Goal: Task Accomplishment & Management: Manage account settings

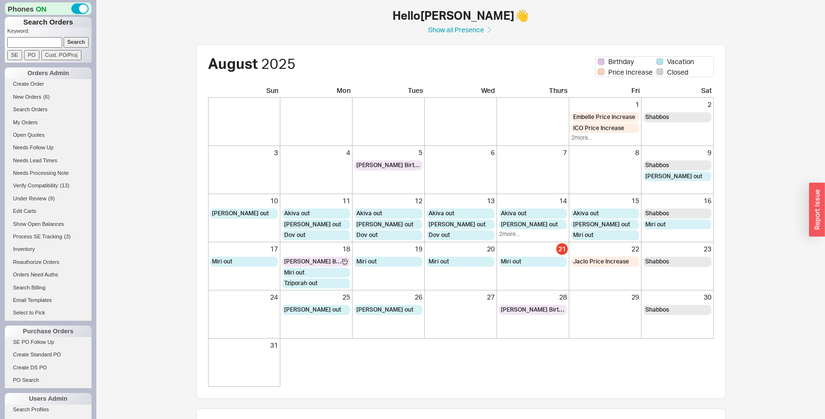
click at [340, 188] on div "4" at bounding box center [316, 170] width 72 height 48
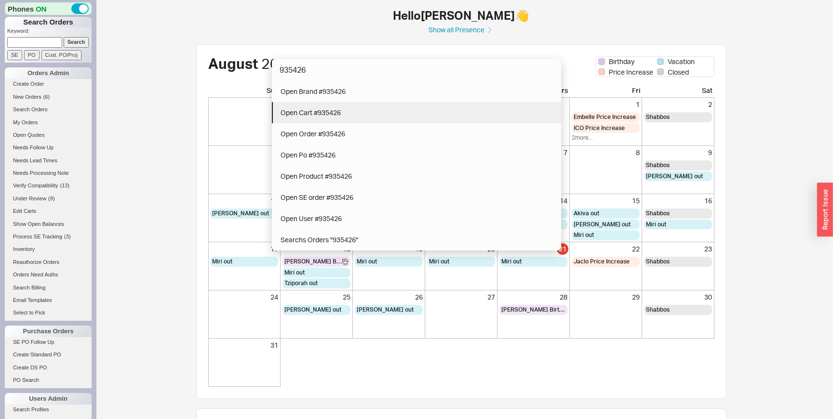
type input "935426"
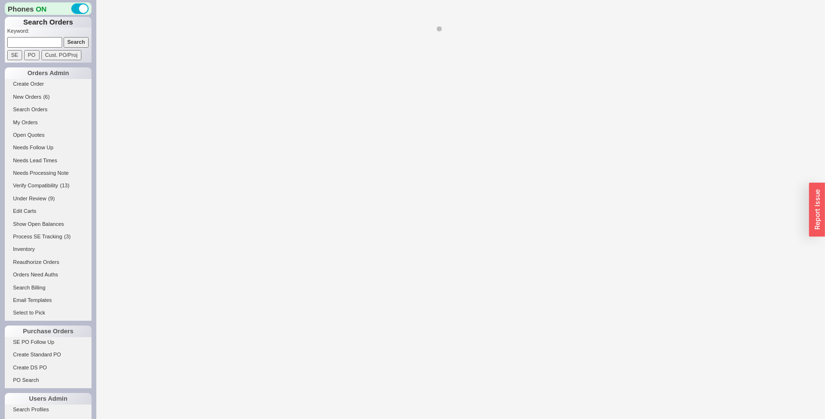
select select "LOW"
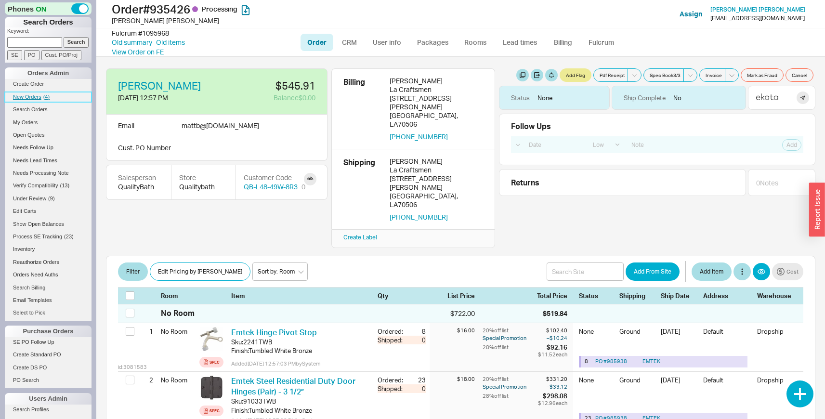
click at [27, 96] on span "New Orders" at bounding box center [27, 97] width 28 height 6
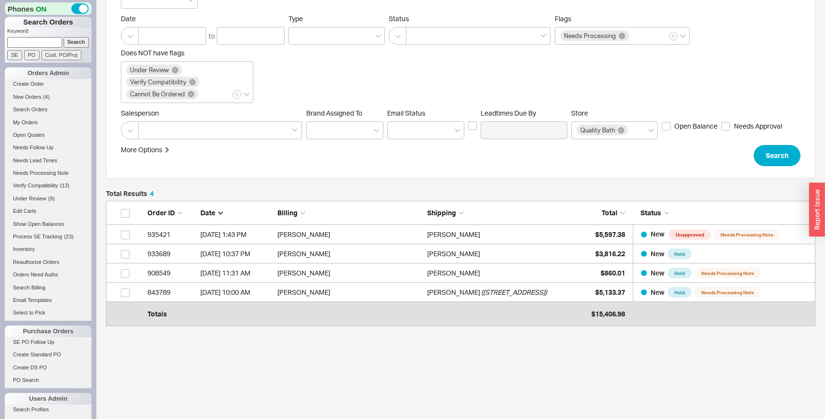
scroll to position [114, 0]
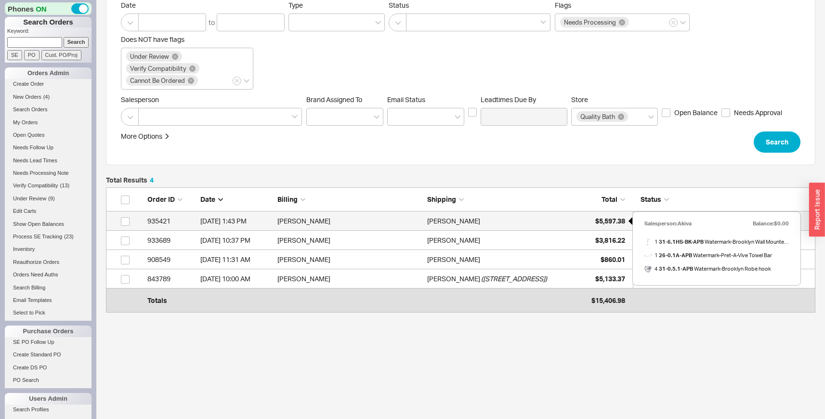
click at [613, 222] on span "$5,597.38" at bounding box center [610, 221] width 30 height 8
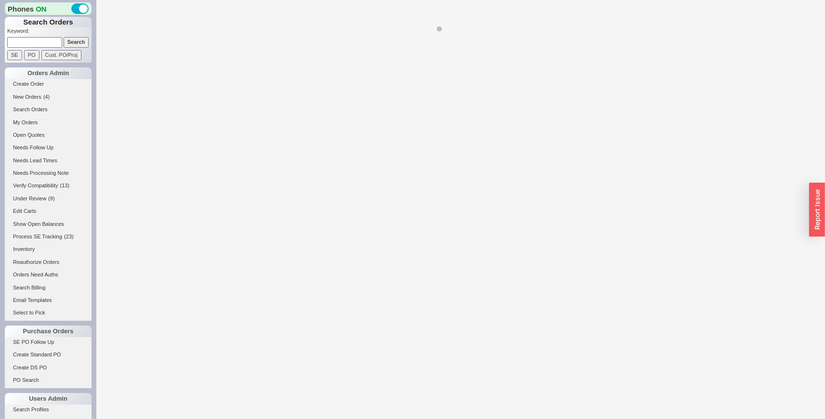
select select "LOW"
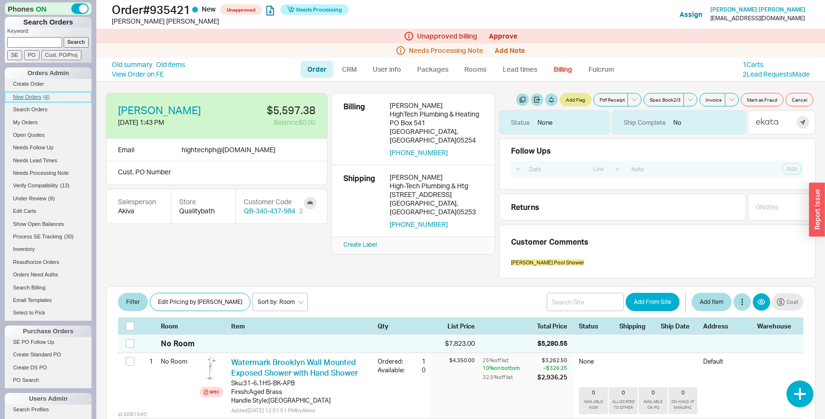
click at [38, 99] on span "New Orders" at bounding box center [27, 97] width 28 height 6
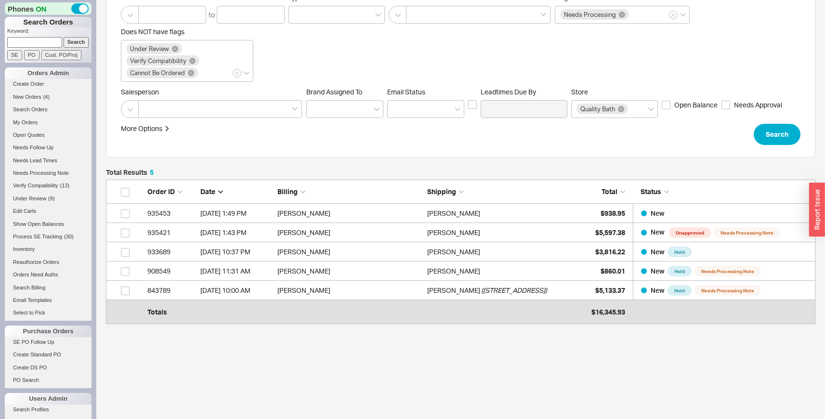
scroll to position [133, 0]
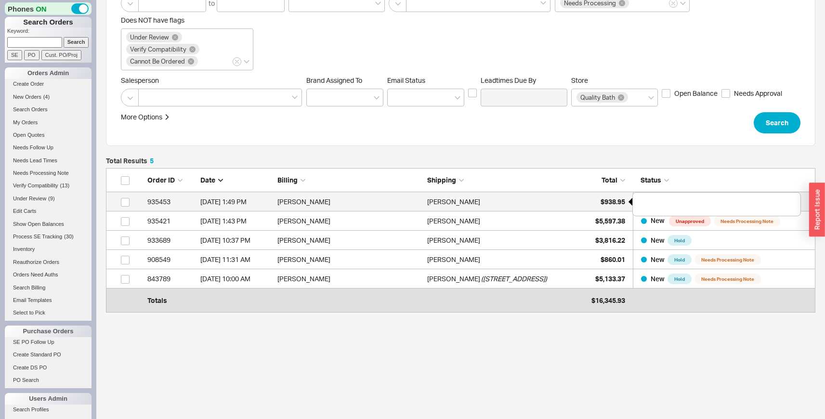
click at [612, 198] on span "$938.95" at bounding box center [613, 202] width 25 height 8
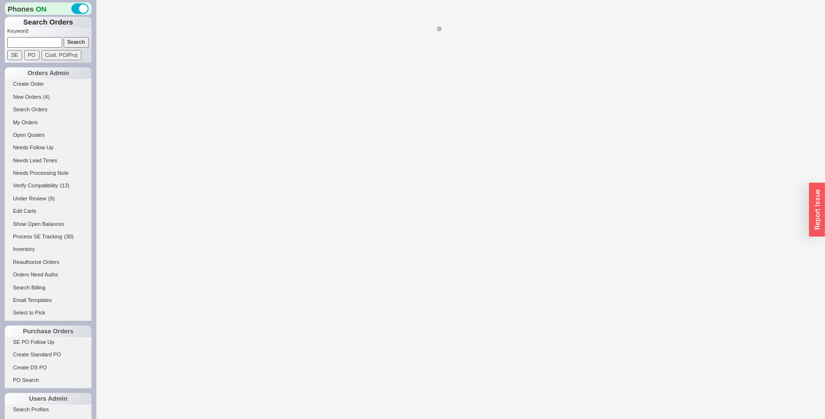
select select "LOW"
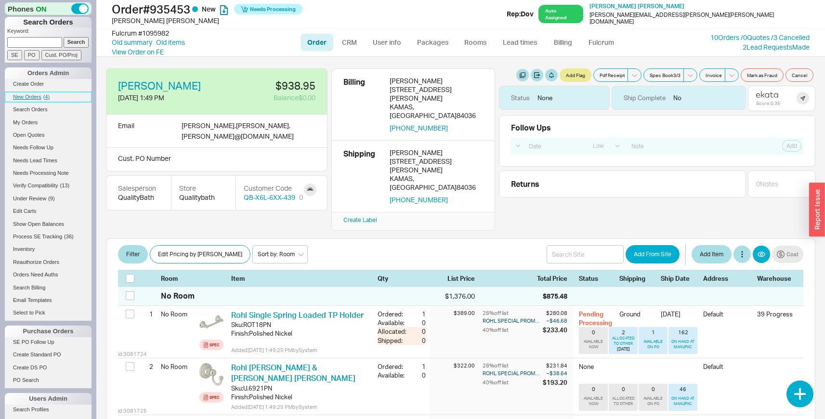
click at [42, 97] on link "New Orders ( 4 )" at bounding box center [48, 97] width 87 height 10
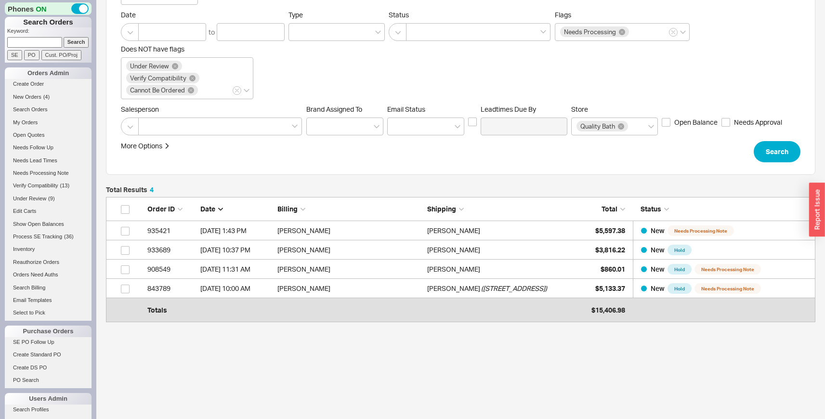
scroll to position [106, 0]
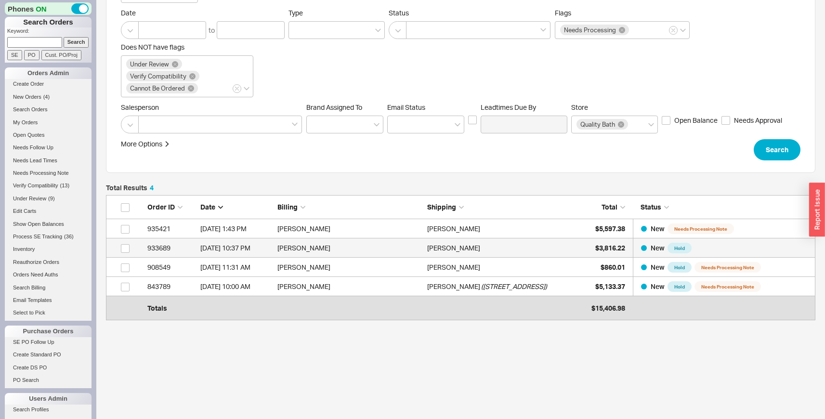
click at [559, 243] on div "Daniel Bauer" at bounding box center [499, 247] width 145 height 19
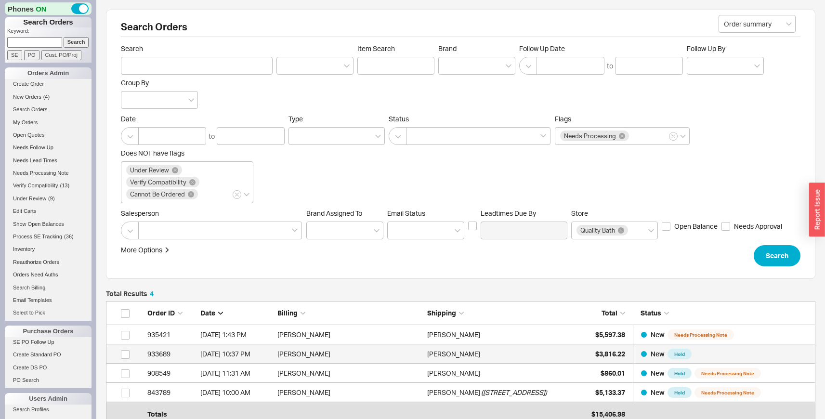
select select "LOW"
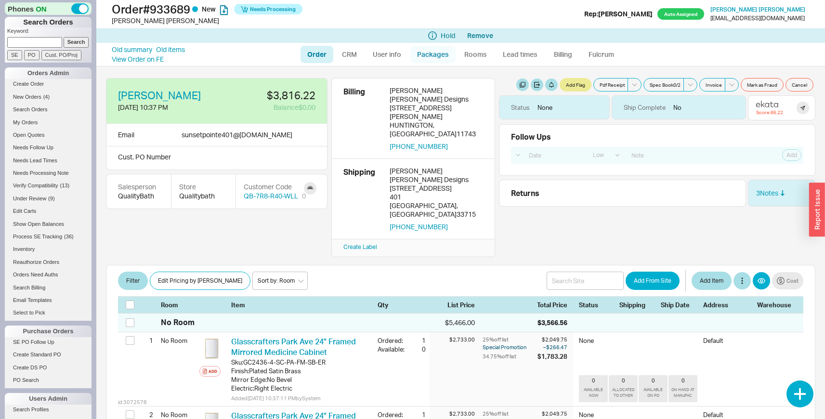
click at [420, 57] on link "Packages" at bounding box center [432, 54] width 45 height 17
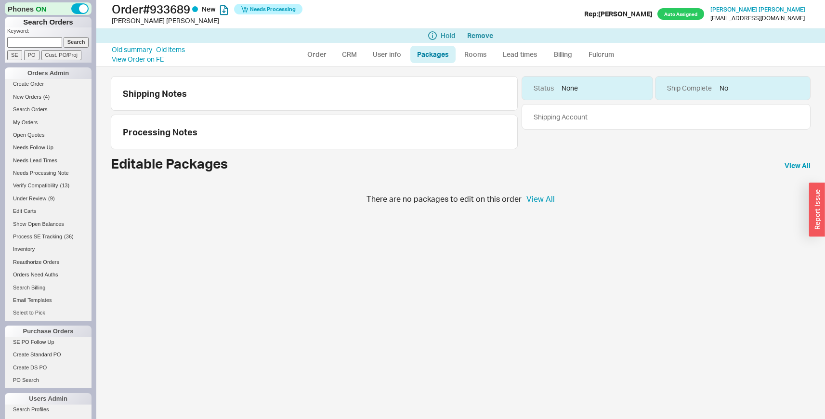
select select "LOW"
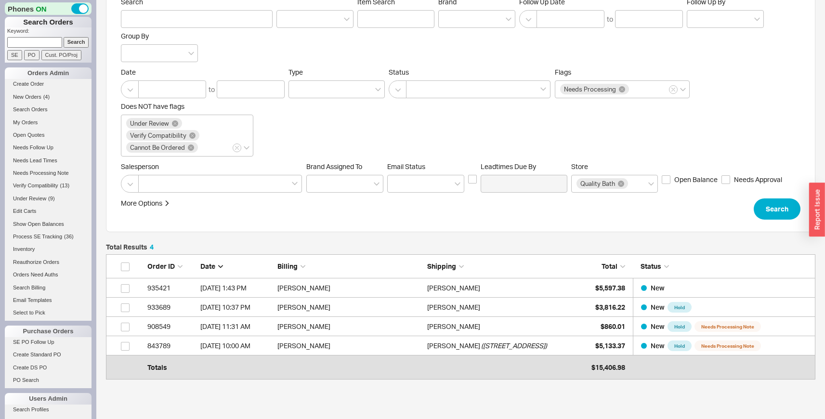
scroll to position [52, 0]
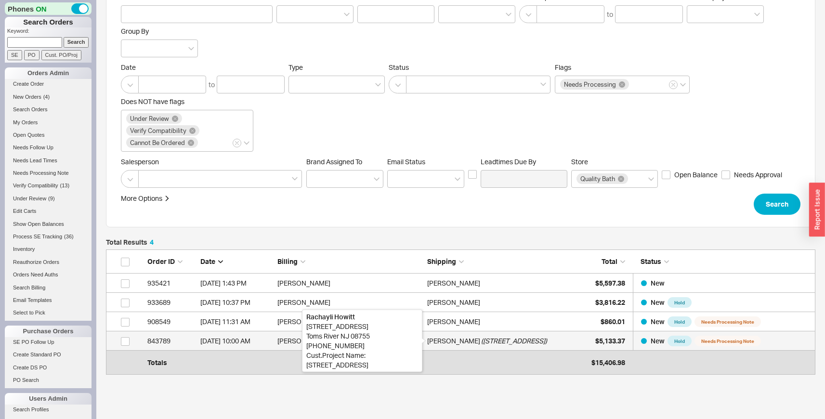
click at [455, 334] on div "[PERSON_NAME]" at bounding box center [453, 340] width 53 height 19
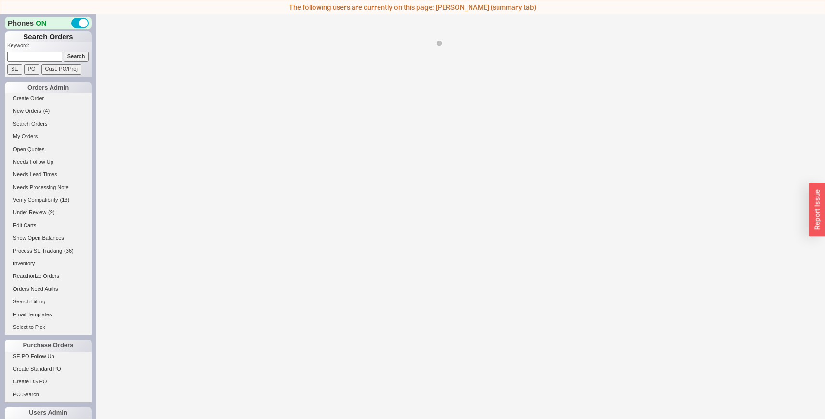
select select "LOW"
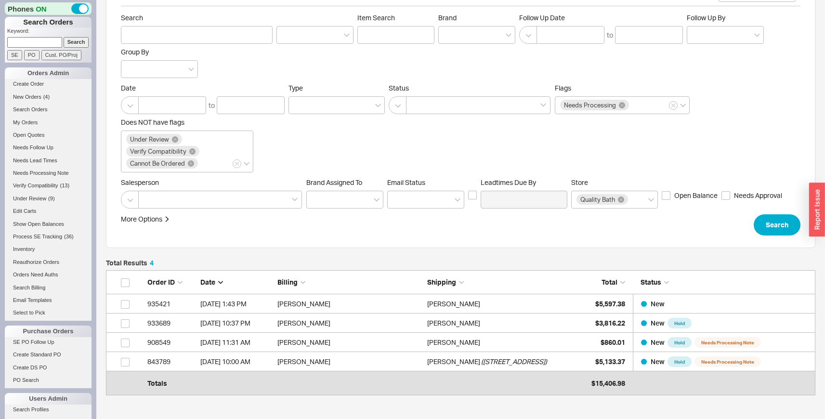
scroll to position [33, 0]
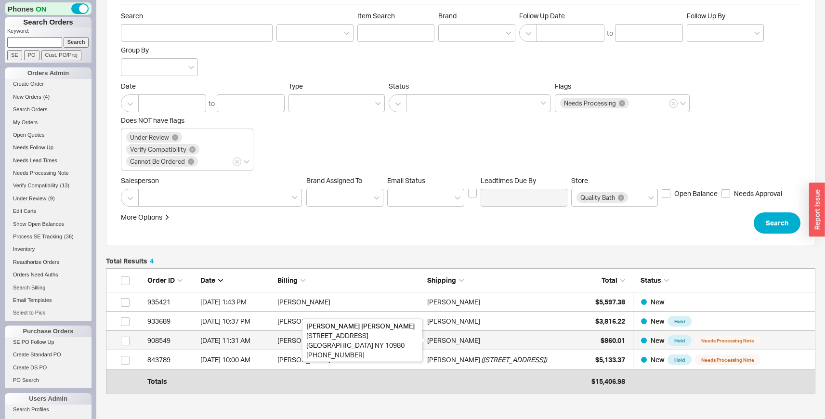
click at [443, 344] on div "[PERSON_NAME]" at bounding box center [453, 340] width 53 height 19
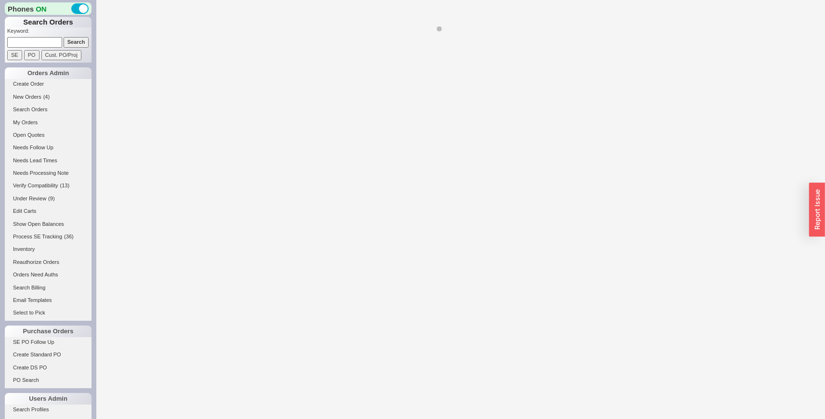
select select "LOW"
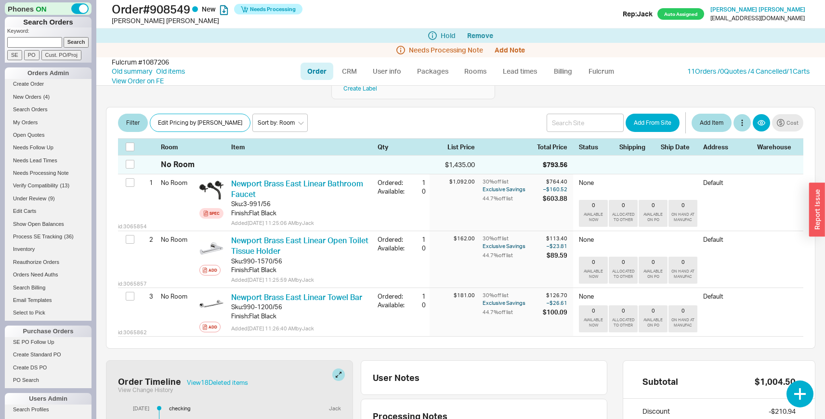
scroll to position [144, 0]
click at [52, 239] on span "Process SE Tracking" at bounding box center [37, 237] width 49 height 6
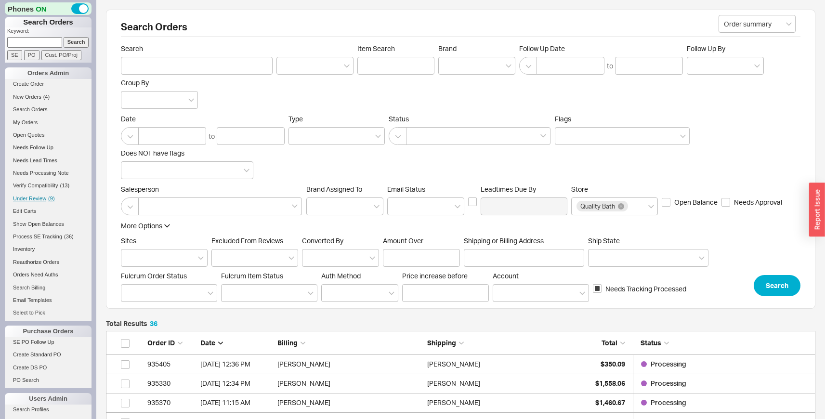
scroll to position [730, 702]
click at [46, 196] on span "Under Review" at bounding box center [29, 199] width 33 height 6
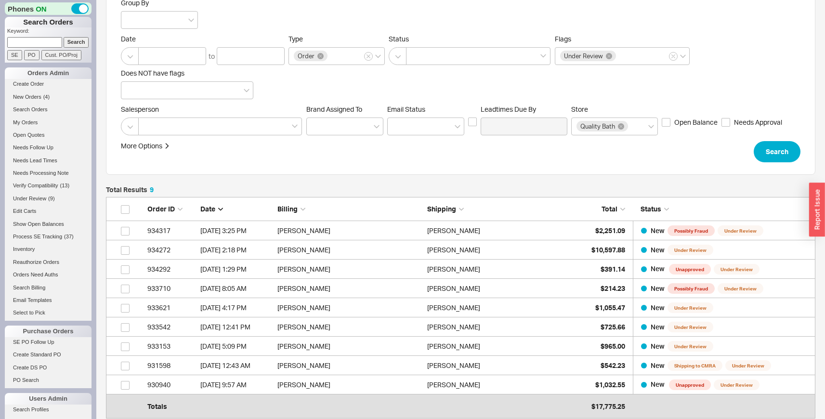
scroll to position [91, 0]
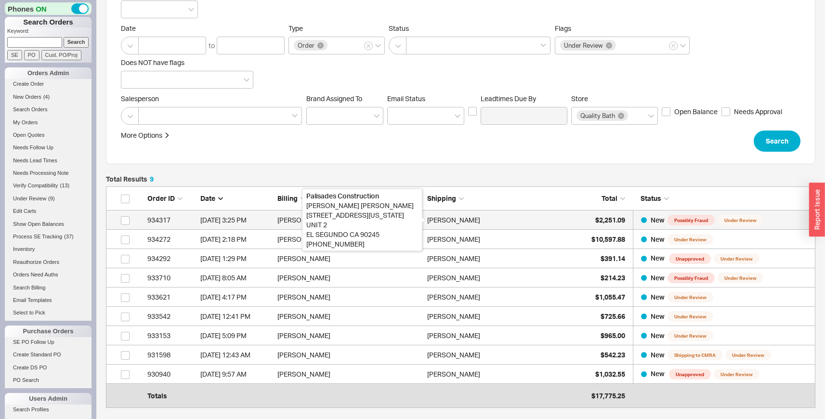
click at [457, 222] on div "Kasey Mangum" at bounding box center [453, 220] width 53 height 19
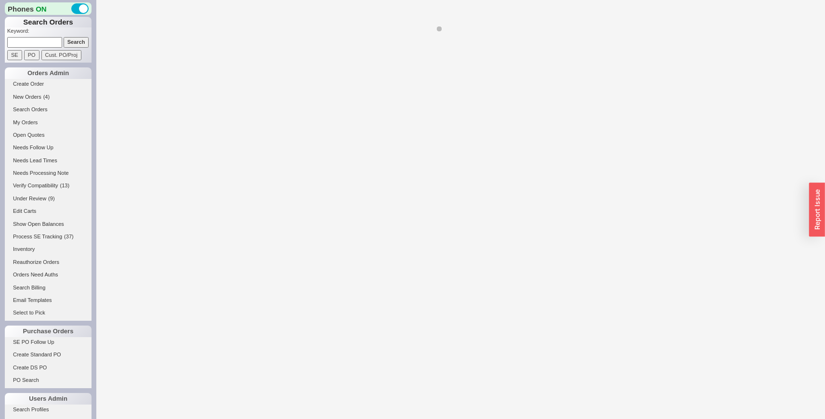
select select "LOW"
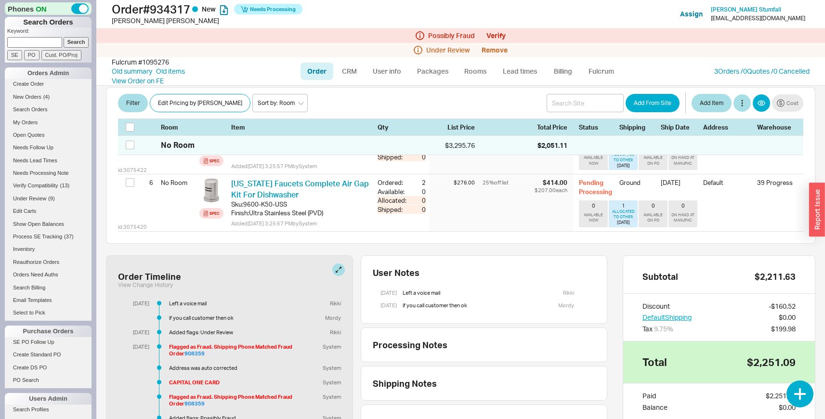
scroll to position [520, 0]
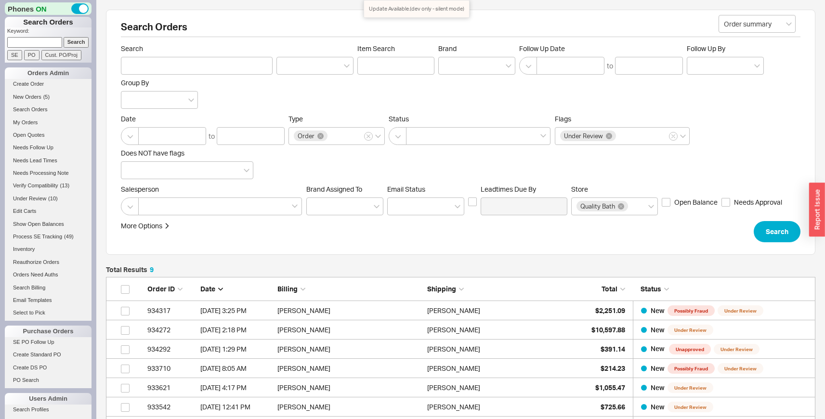
scroll to position [28, 0]
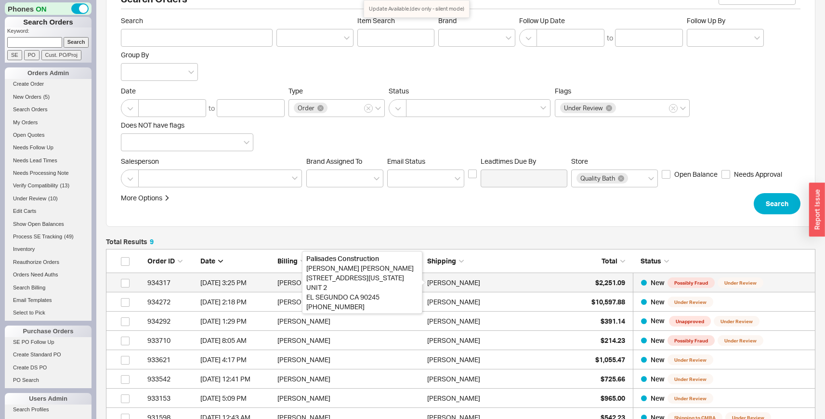
click at [472, 278] on div "Kasey Mangum" at bounding box center [453, 282] width 53 height 19
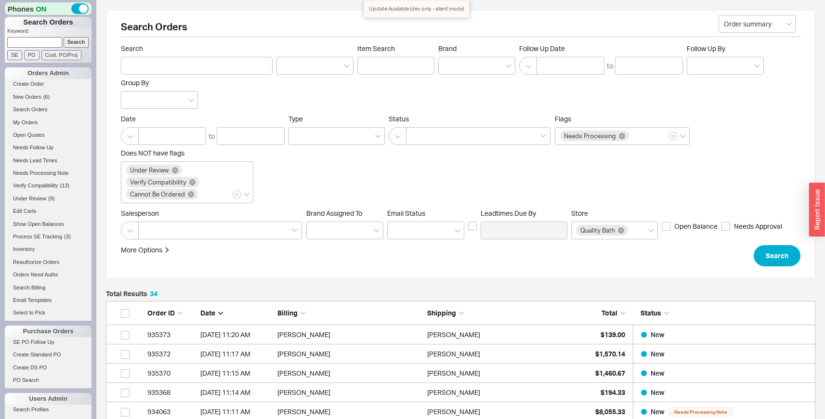
scroll to position [691, 702]
click at [43, 97] on span "( 5 )" at bounding box center [46, 97] width 6 height 6
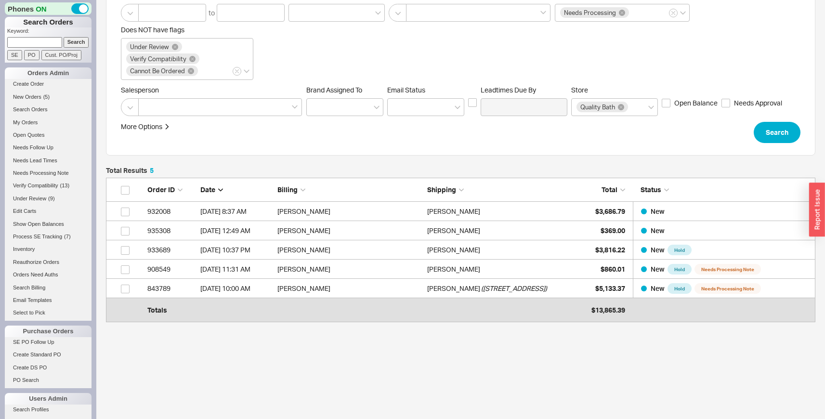
scroll to position [127, 0]
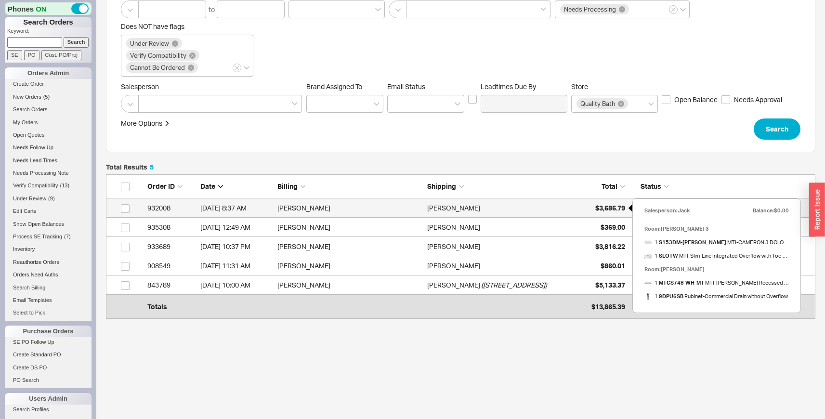
click at [615, 209] on span "$3,686.79" at bounding box center [610, 208] width 30 height 8
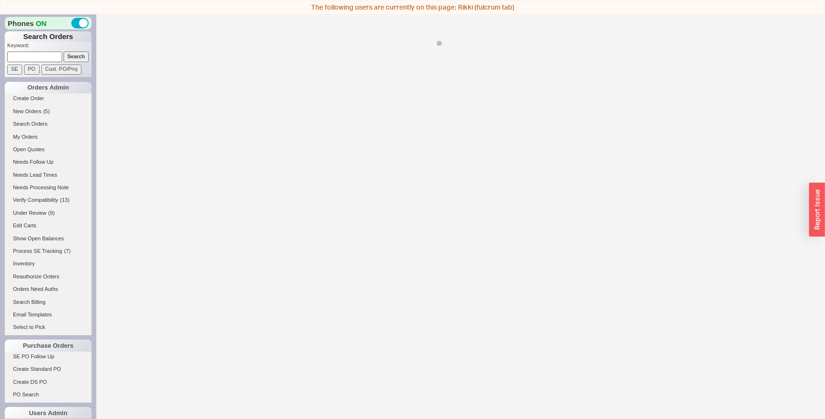
select select "LOW"
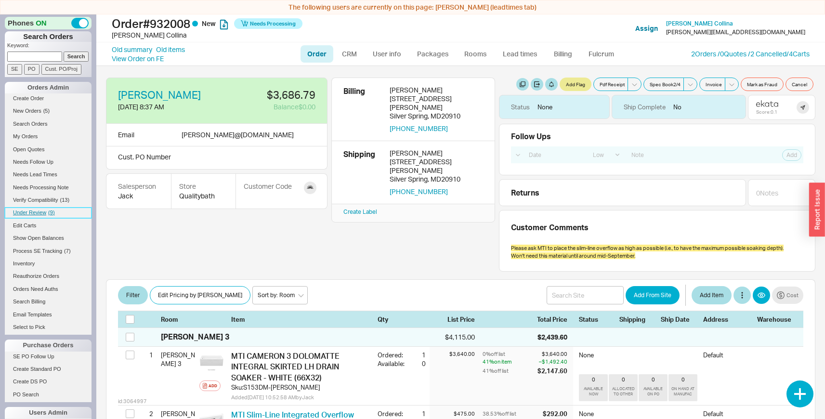
click at [45, 213] on span "Under Review" at bounding box center [29, 213] width 33 height 6
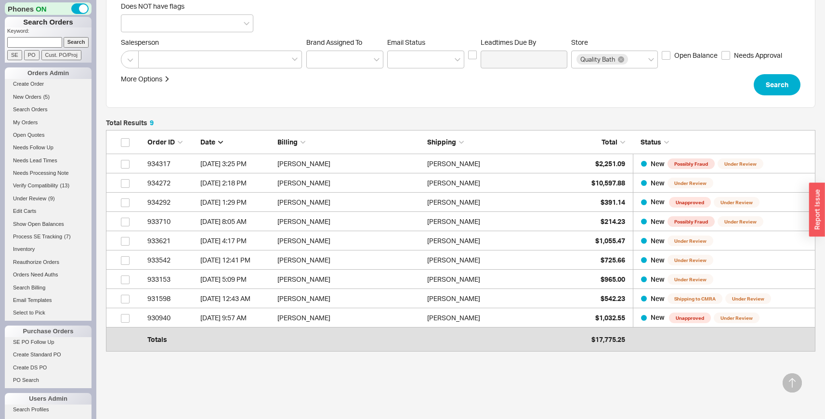
scroll to position [148, 0]
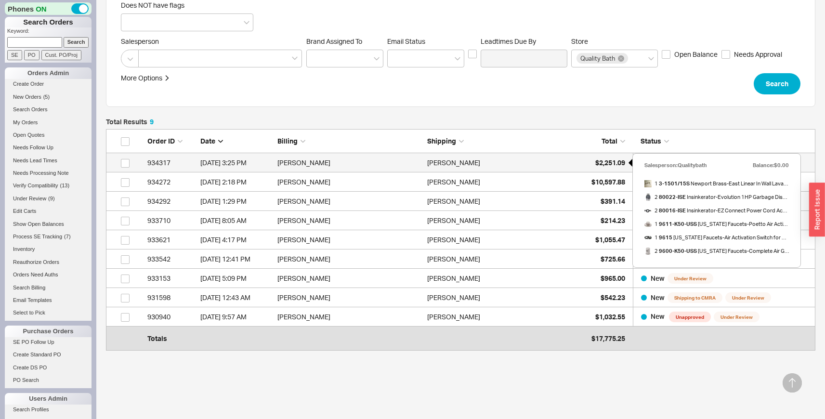
click at [588, 169] on div "$2,251.09" at bounding box center [601, 162] width 48 height 19
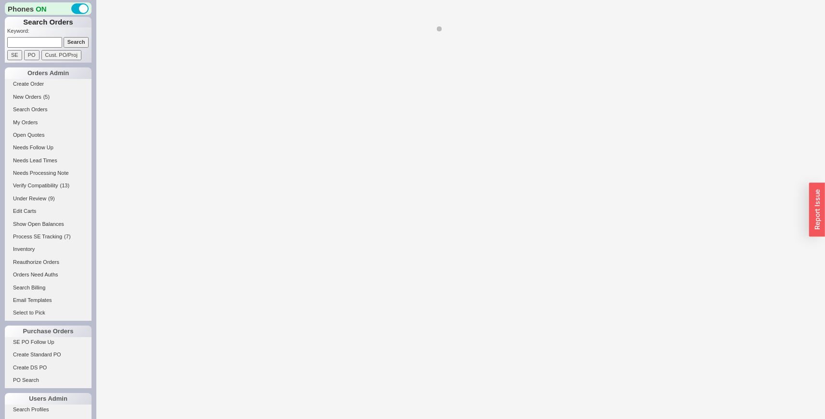
select select "LOW"
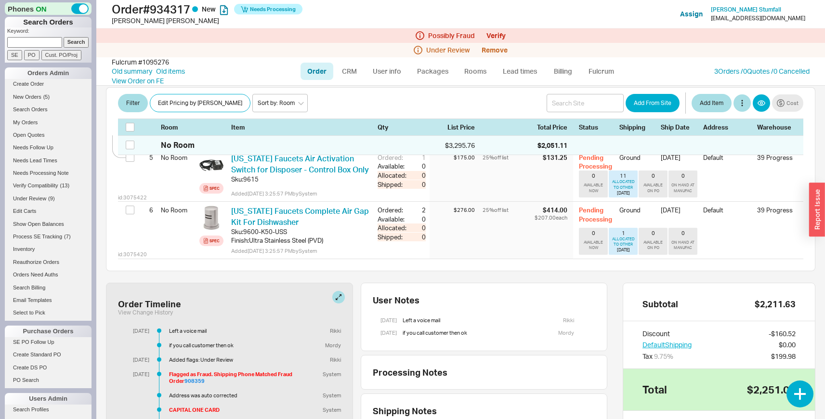
scroll to position [520, 0]
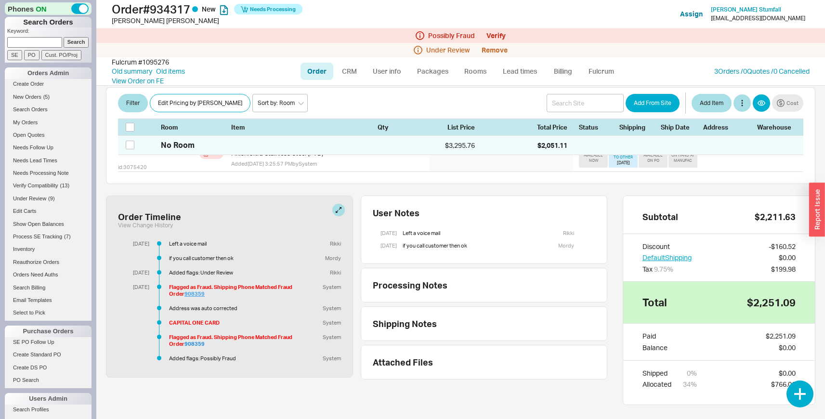
click at [193, 291] on link "908359" at bounding box center [195, 294] width 20 height 7
click at [728, 73] on link "3 Orders / 0 Quotes / 0 Cancelled" at bounding box center [761, 71] width 95 height 8
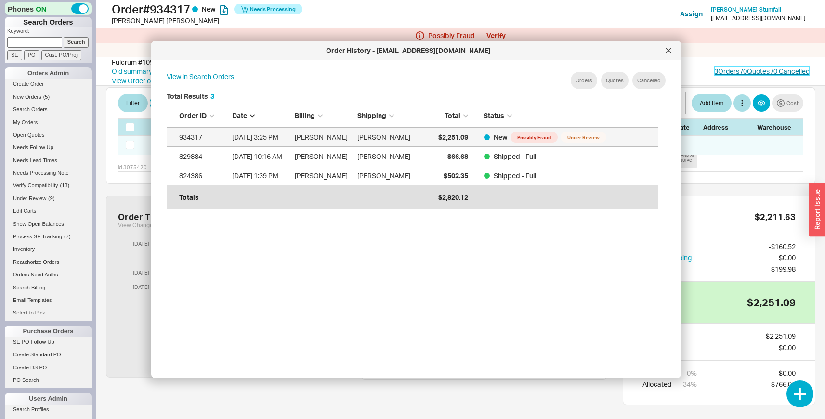
scroll to position [288, 500]
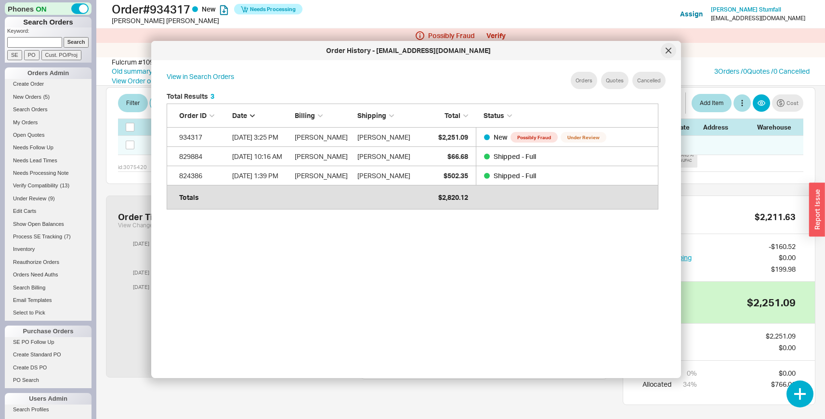
click at [668, 46] on div at bounding box center [668, 50] width 15 height 15
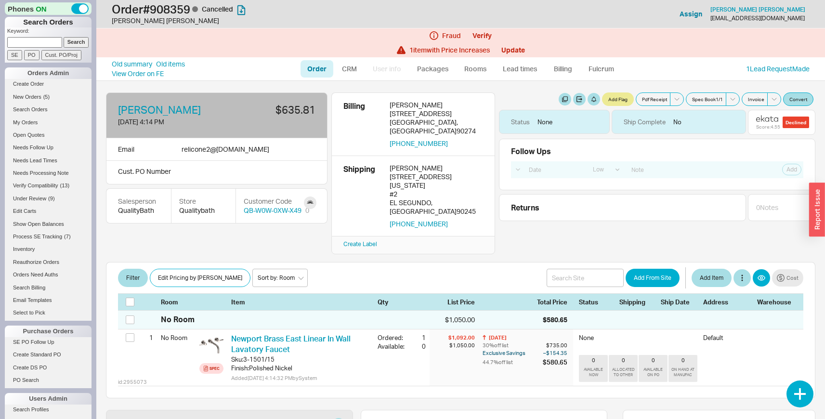
select select "LOW"
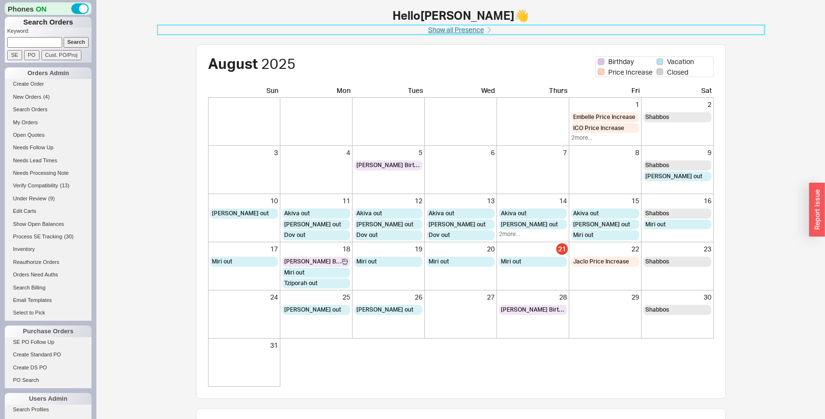
click at [458, 31] on link "Show all Presence" at bounding box center [461, 30] width 607 height 10
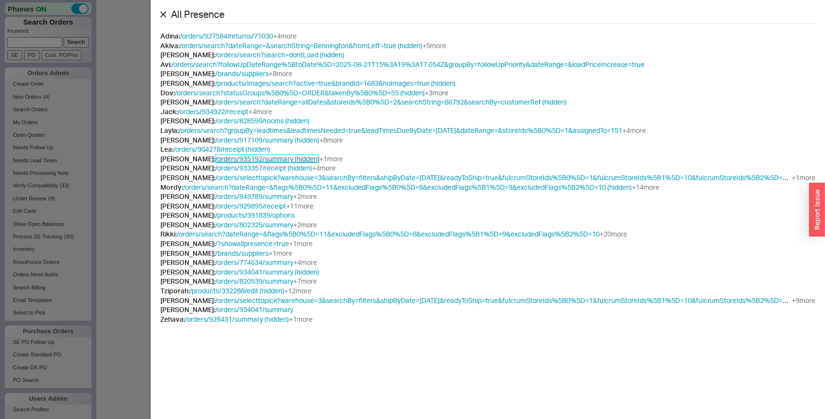
click at [300, 158] on link "/orders/935192/summary (hidden)" at bounding box center [267, 159] width 104 height 8
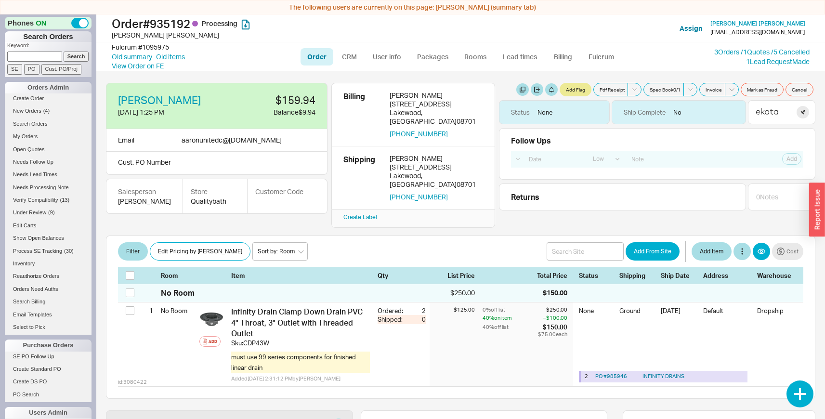
select select "LOW"
click at [718, 52] on link "3 Orders / 1 Quotes / 5 Cancelled" at bounding box center [761, 52] width 95 height 8
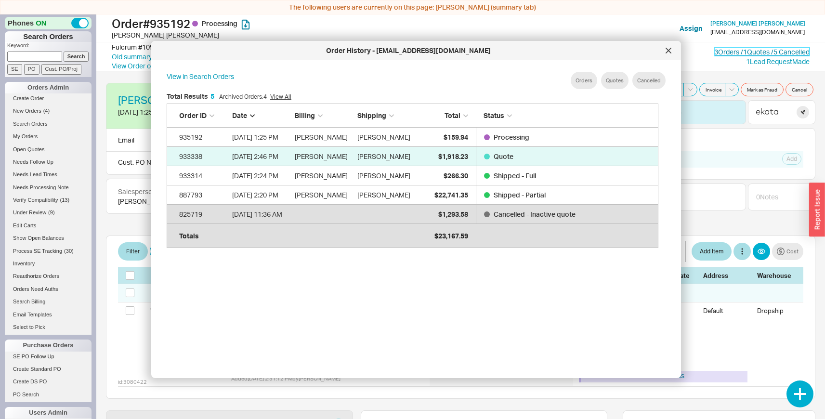
scroll to position [288, 500]
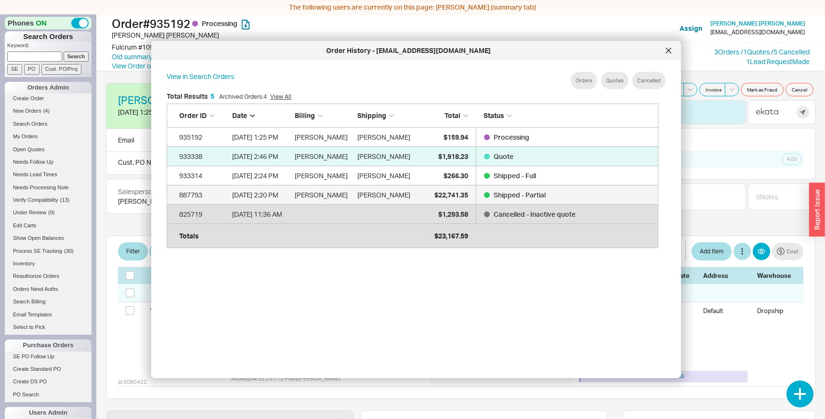
click at [404, 196] on div "Aaron Kellner" at bounding box center [386, 194] width 58 height 19
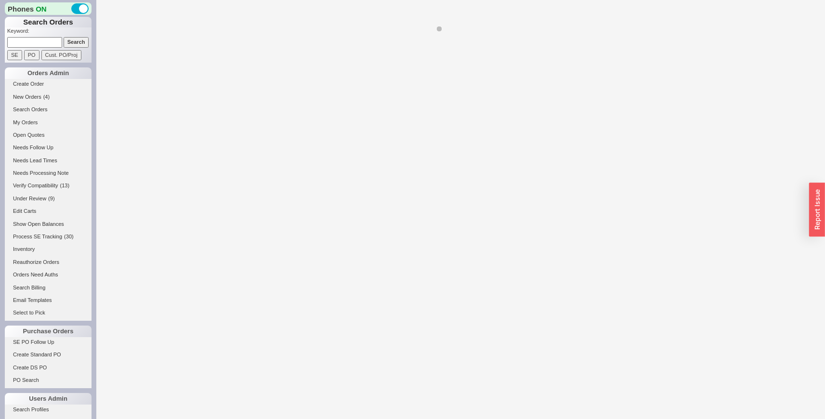
select select "LOW"
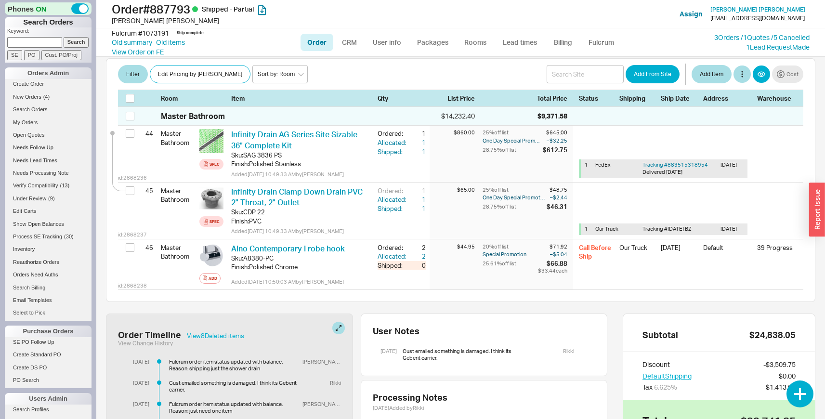
scroll to position [2943, 0]
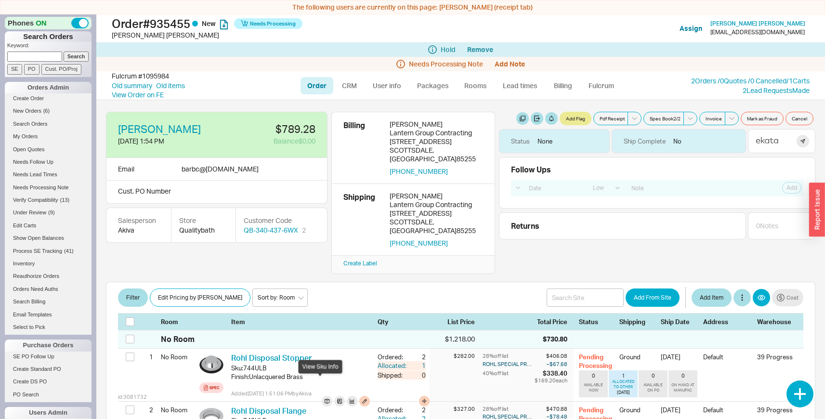
select select "LOW"
click at [37, 112] on span "New Orders" at bounding box center [27, 111] width 28 height 6
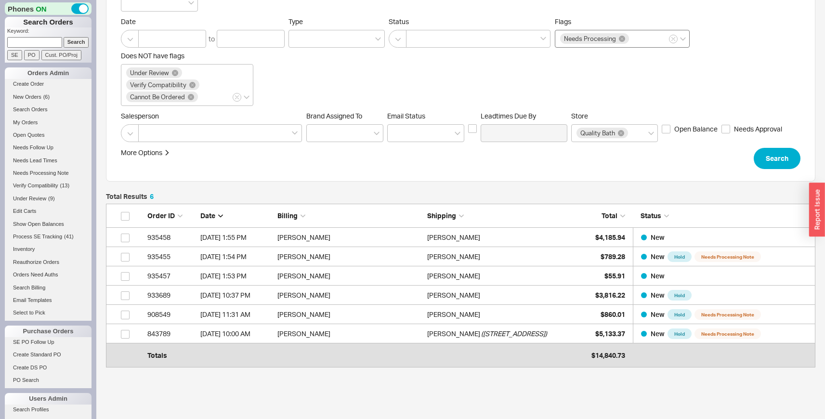
scroll to position [112, 0]
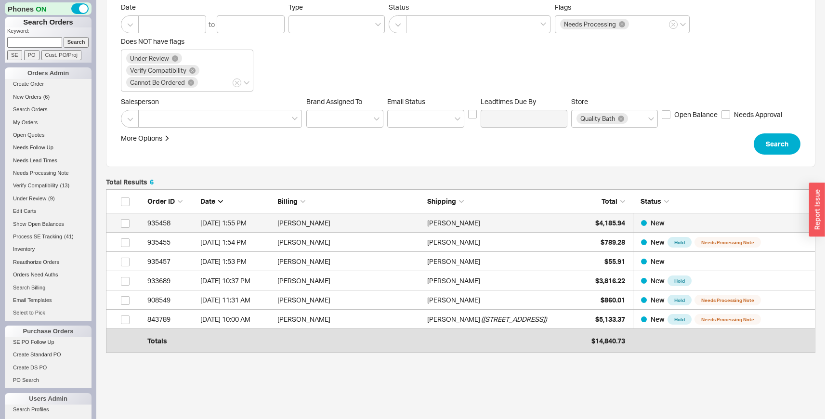
click at [549, 227] on div "Shelley Goins" at bounding box center [499, 222] width 145 height 19
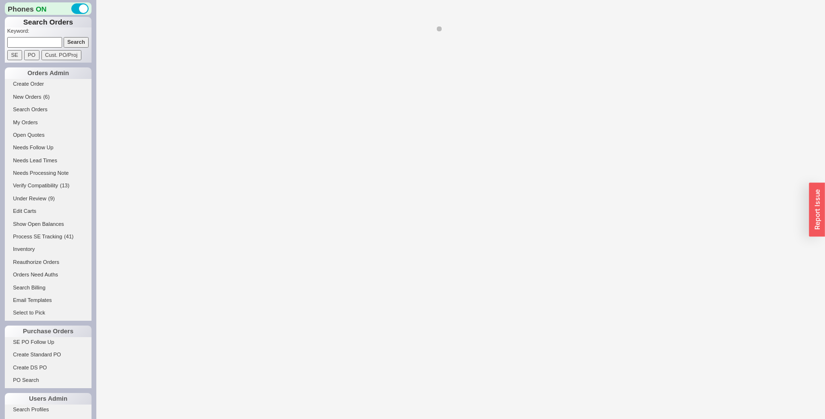
select select "LOW"
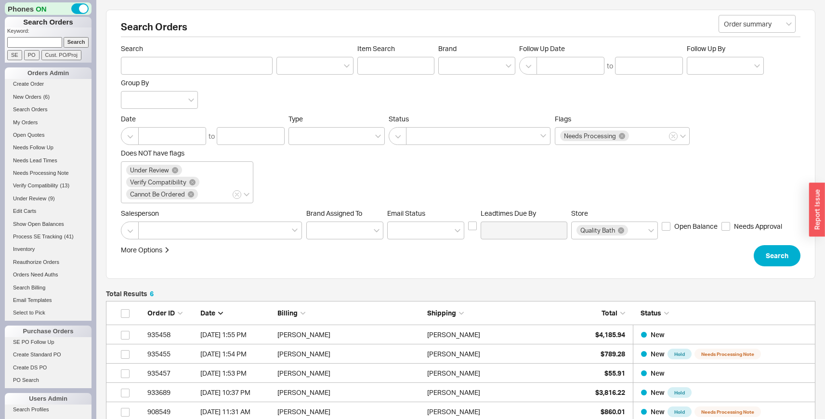
scroll to position [152, 702]
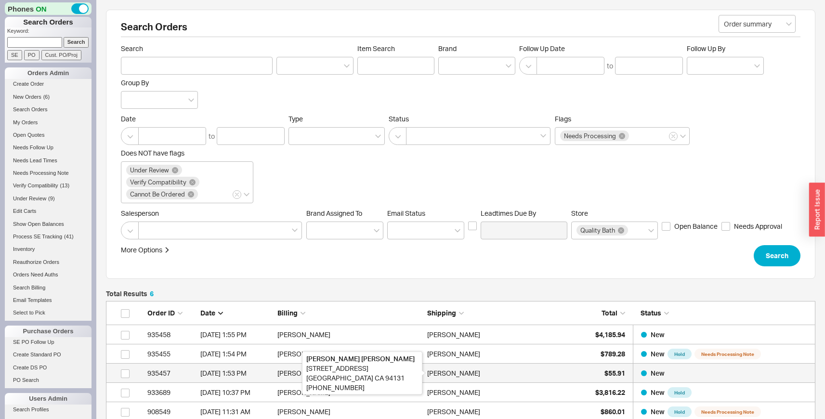
click at [446, 369] on div "Marlyn Lombera" at bounding box center [453, 373] width 53 height 19
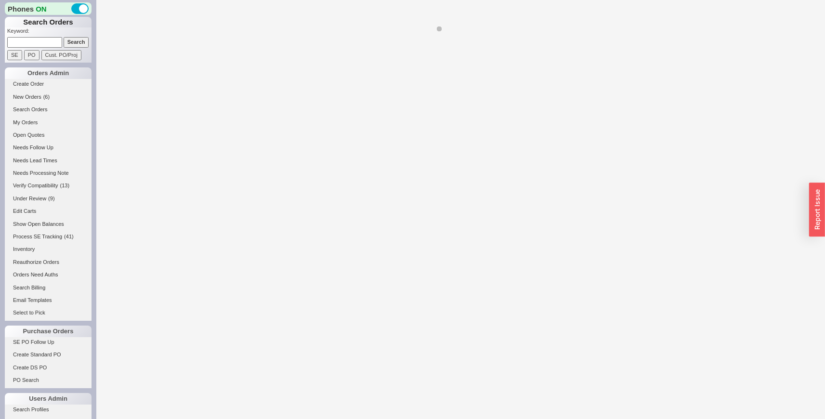
select select "LOW"
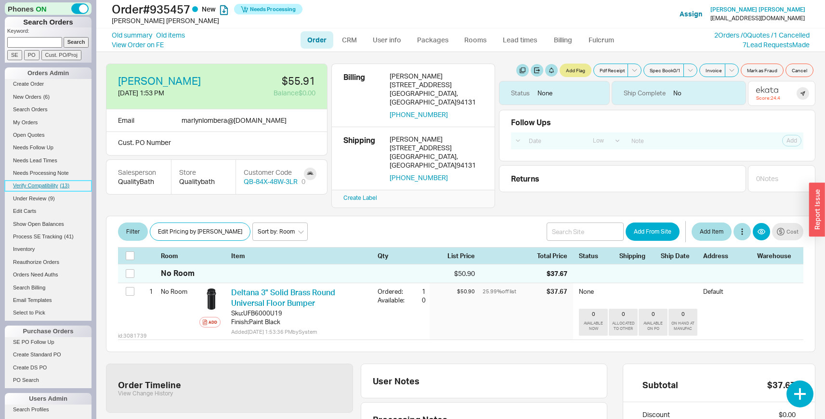
click at [34, 188] on span "Verify Compatibility" at bounding box center [35, 186] width 45 height 6
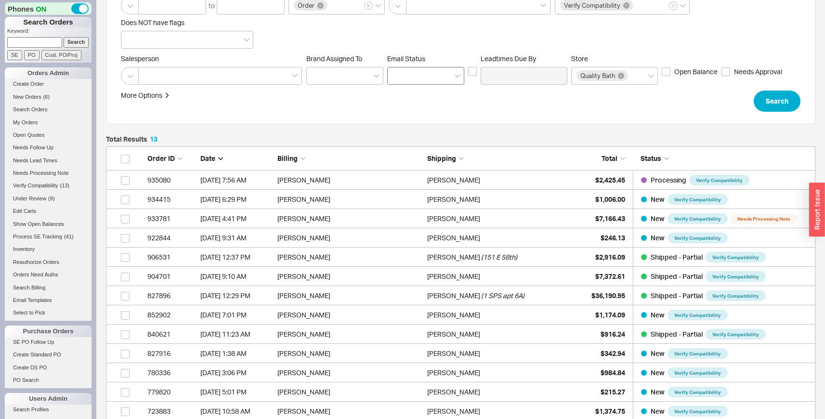
scroll to position [133, 0]
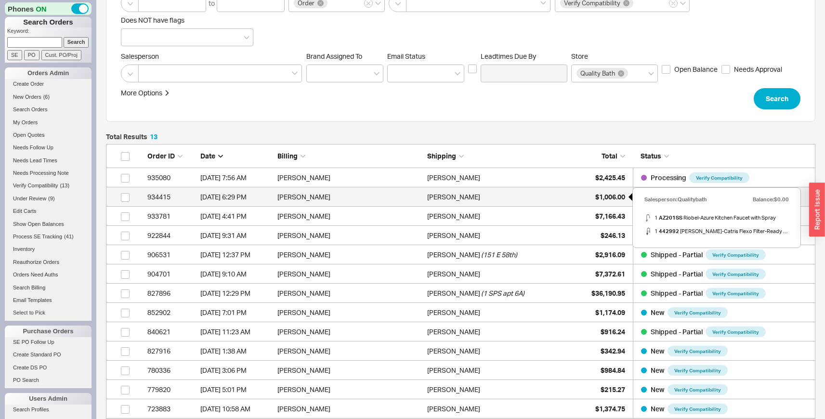
click at [586, 194] on div "$1,006.00" at bounding box center [601, 196] width 48 height 19
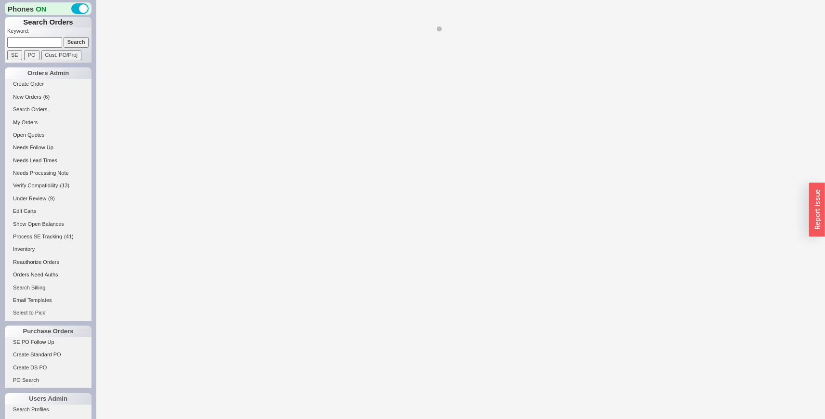
select select "LOW"
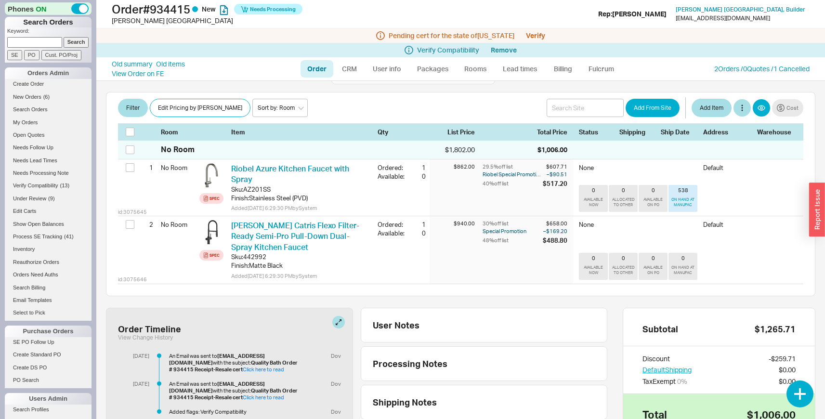
scroll to position [188, 0]
click at [256, 366] on link "Click here to read" at bounding box center [263, 369] width 41 height 7
click at [243, 394] on link "Click here to read" at bounding box center [263, 397] width 41 height 7
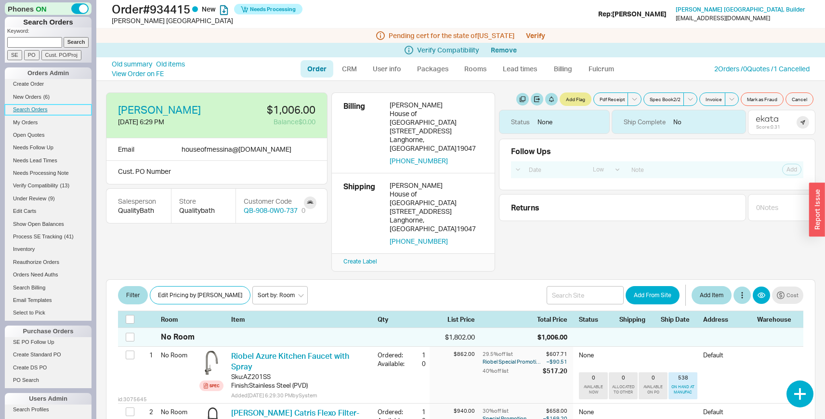
click at [35, 109] on link "Search Orders" at bounding box center [48, 110] width 87 height 10
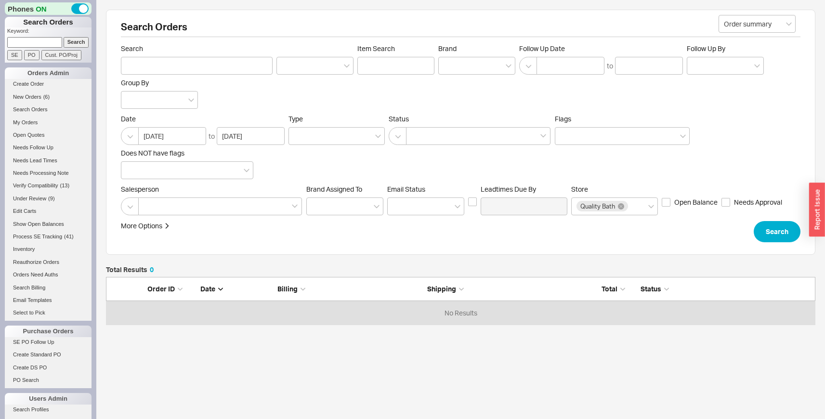
scroll to position [40, 702]
click at [428, 132] on div at bounding box center [478, 136] width 145 height 18
click at [418, 132] on input at bounding box center [414, 136] width 7 height 11
type input "pen"
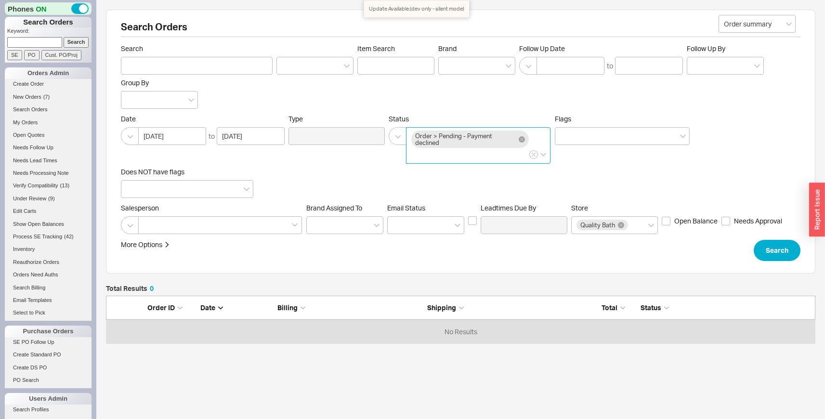
click button "Search" at bounding box center [777, 250] width 47 height 21
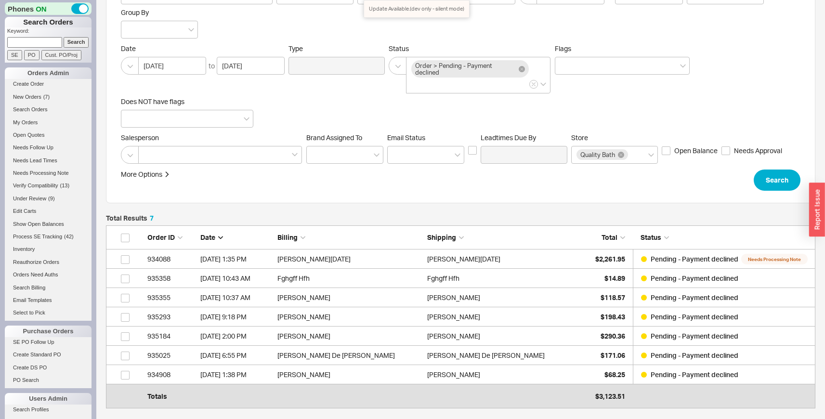
scroll to position [77, 0]
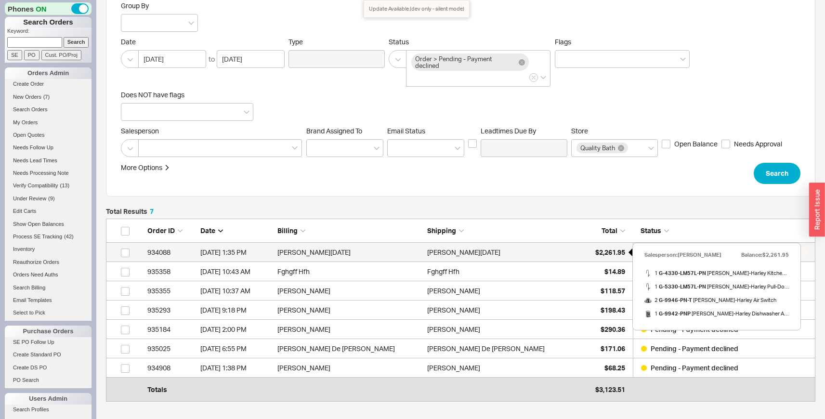
click at [577, 247] on div "$2,261.95" at bounding box center [601, 252] width 48 height 19
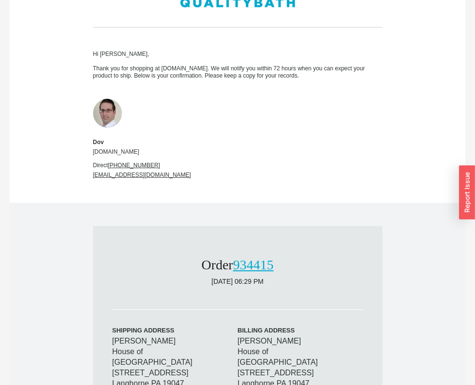
scroll to position [246, 0]
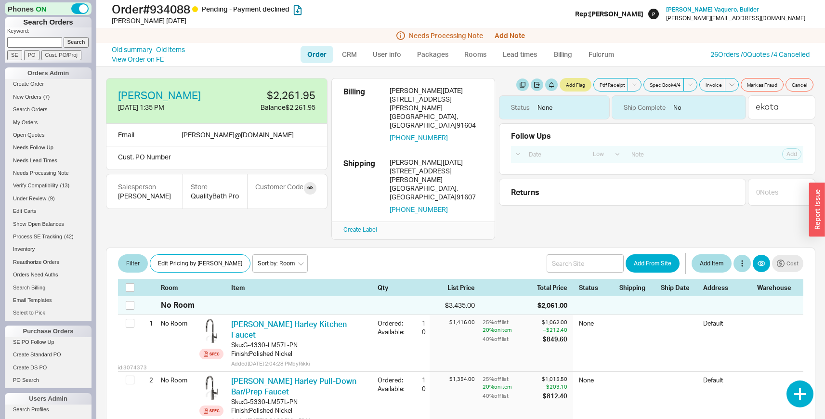
select select "LOW"
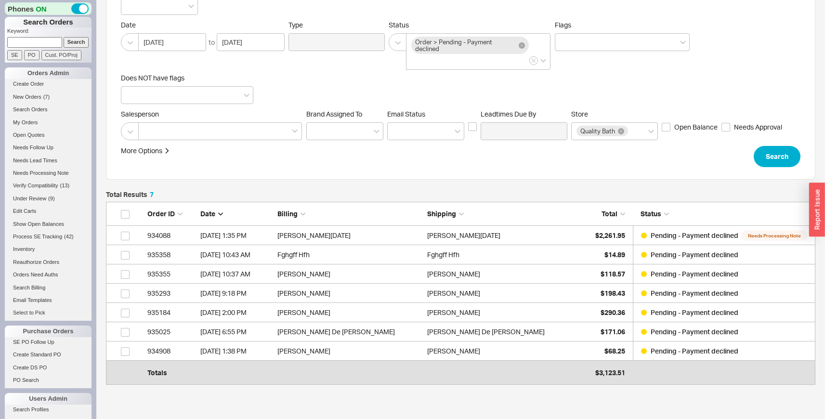
scroll to position [98, 0]
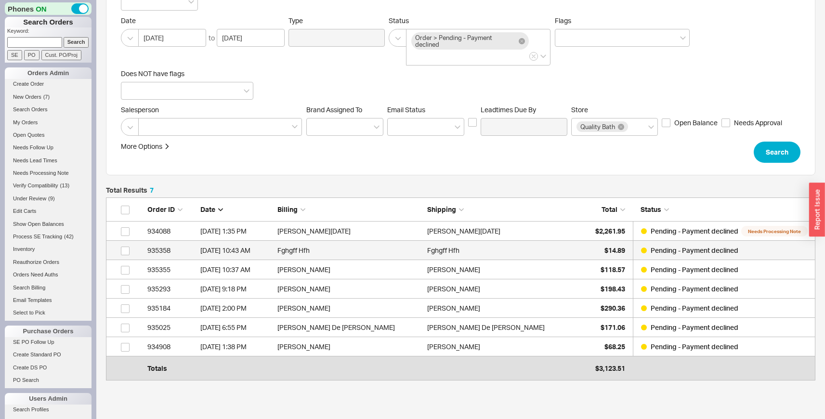
click at [469, 254] on div "Fghgff Hfh" at bounding box center [499, 250] width 145 height 19
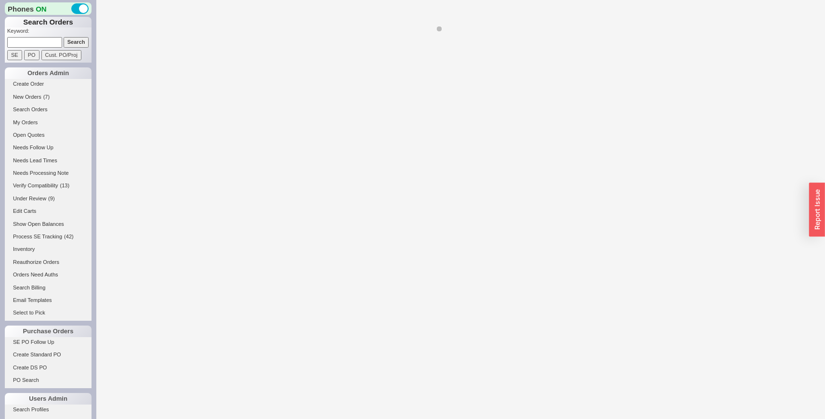
select select "LOW"
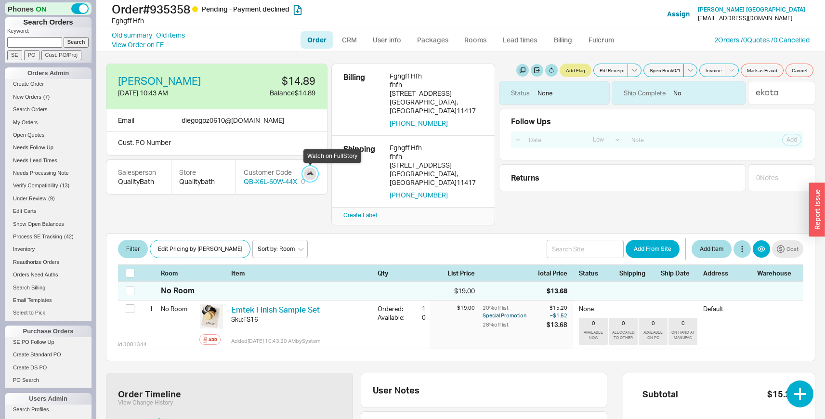
click at [308, 176] on link at bounding box center [310, 174] width 13 height 13
click at [458, 239] on div "Filter Edit Pricing by Brand Sort by: Room Sort by: Brand Sort by: Date Add Fro…" at bounding box center [461, 248] width 686 height 19
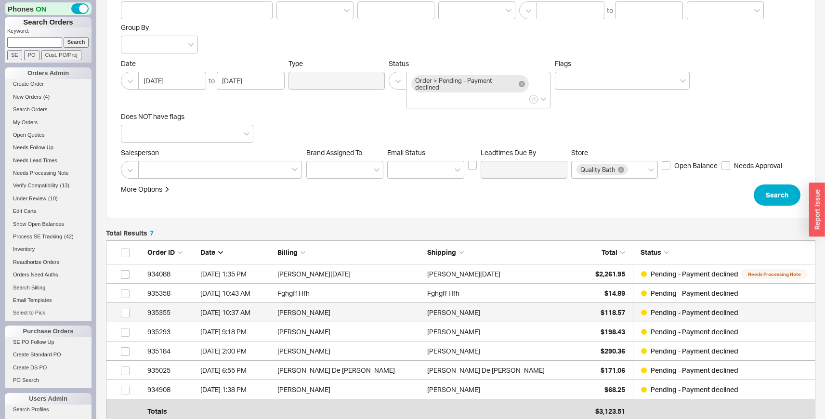
scroll to position [57, 0]
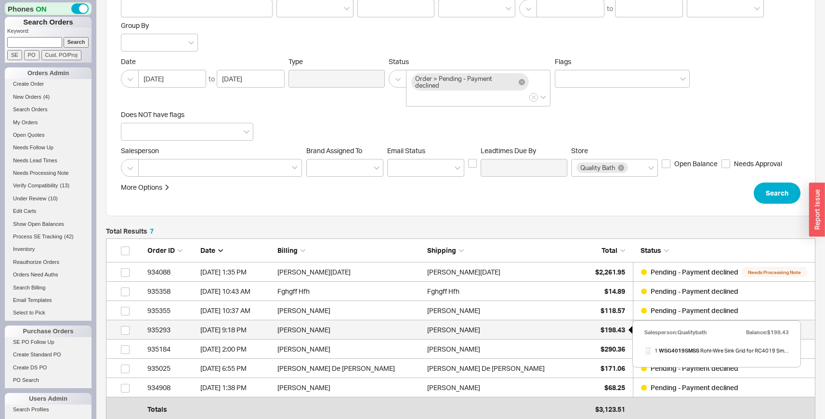
click at [595, 331] on div "$198.43" at bounding box center [601, 329] width 48 height 19
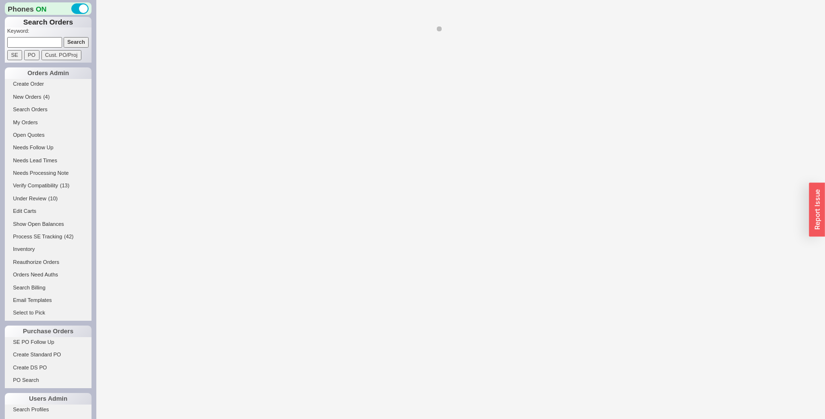
select select "LOW"
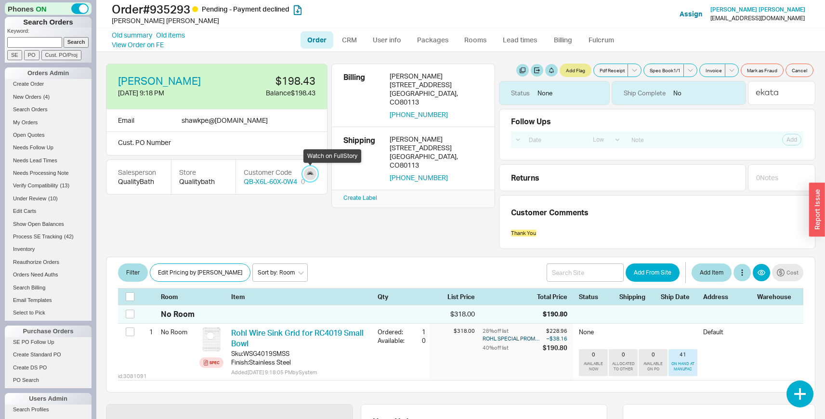
click at [310, 175] on link at bounding box center [310, 174] width 13 height 13
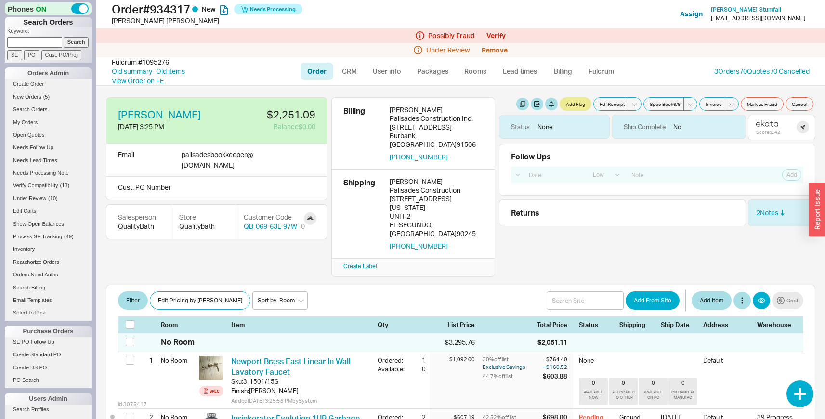
select select "LOW"
click at [41, 94] on link "New Orders ( 5 )" at bounding box center [48, 97] width 87 height 10
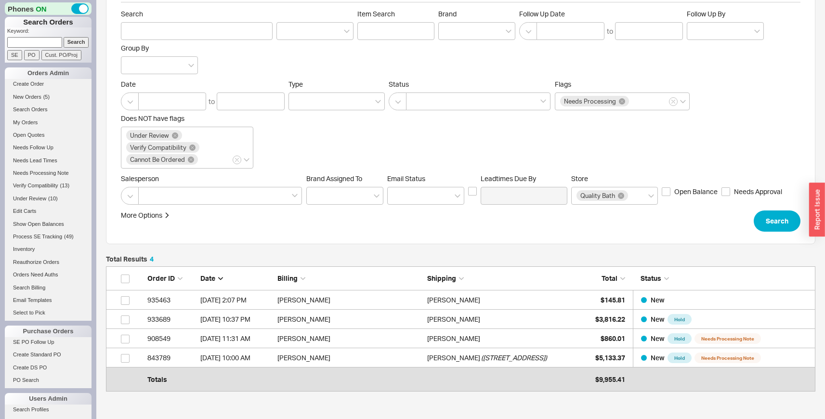
scroll to position [36, 0]
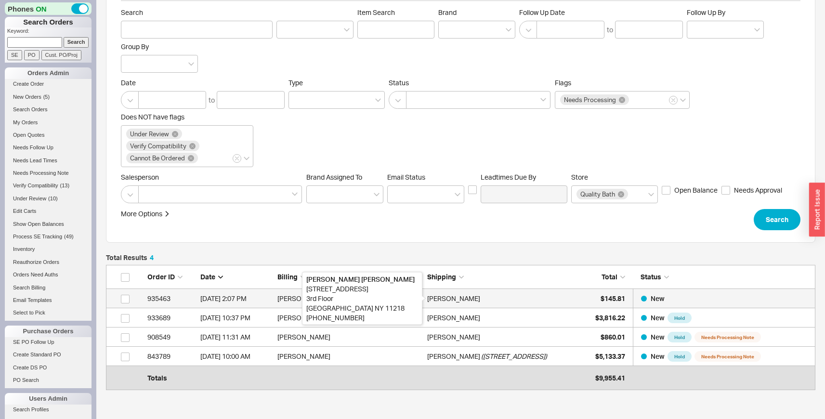
click at [466, 294] on div "[PERSON_NAME]" at bounding box center [453, 298] width 53 height 19
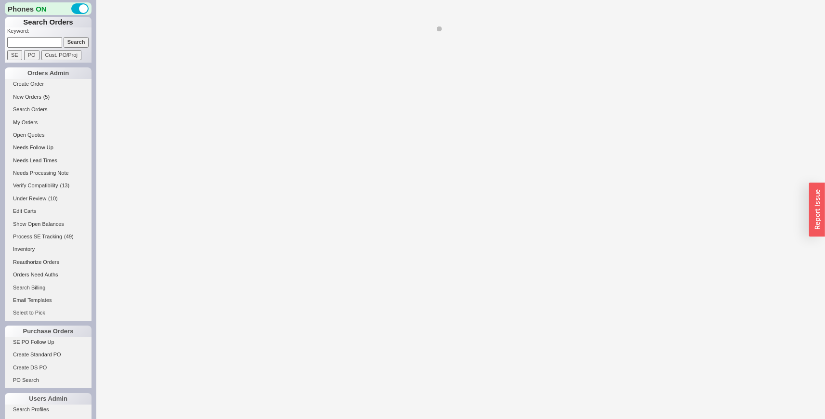
select select "LOW"
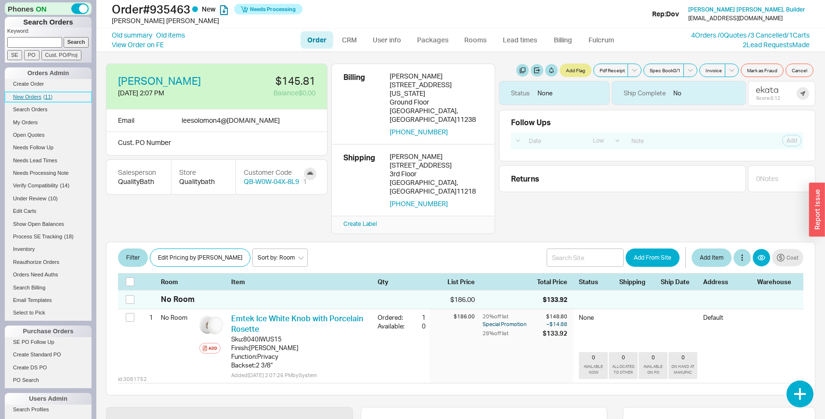
click at [52, 101] on link "New Orders ( 11 )" at bounding box center [48, 97] width 87 height 10
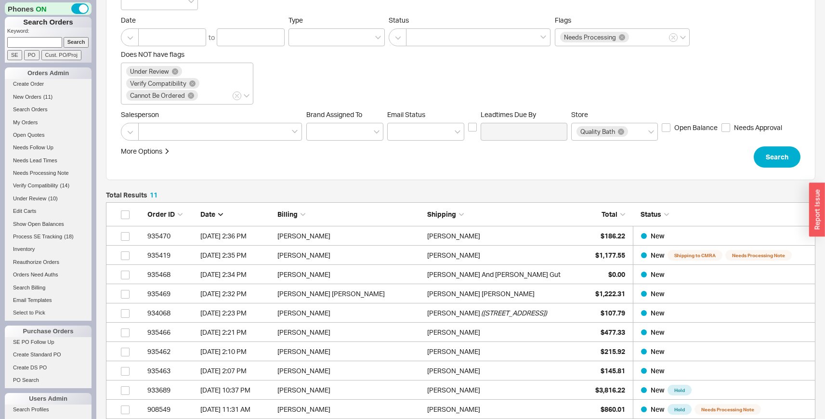
scroll to position [103, 0]
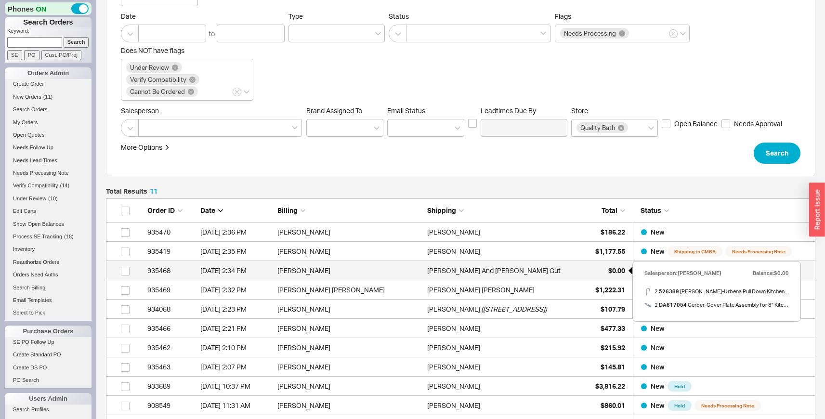
click at [586, 264] on div "$0.00" at bounding box center [601, 270] width 48 height 19
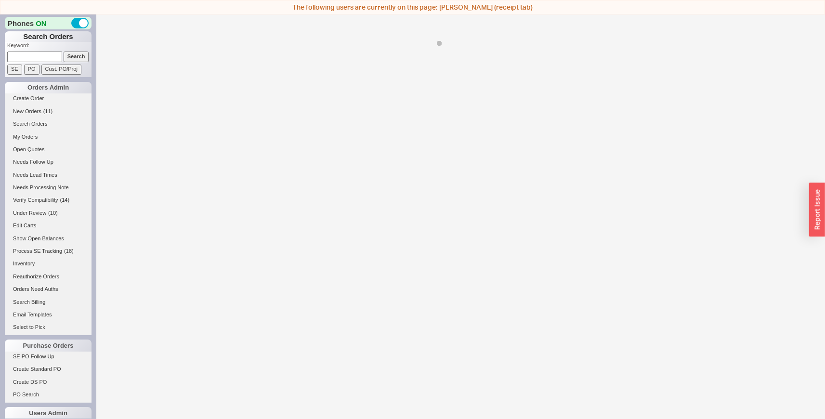
select select "LOW"
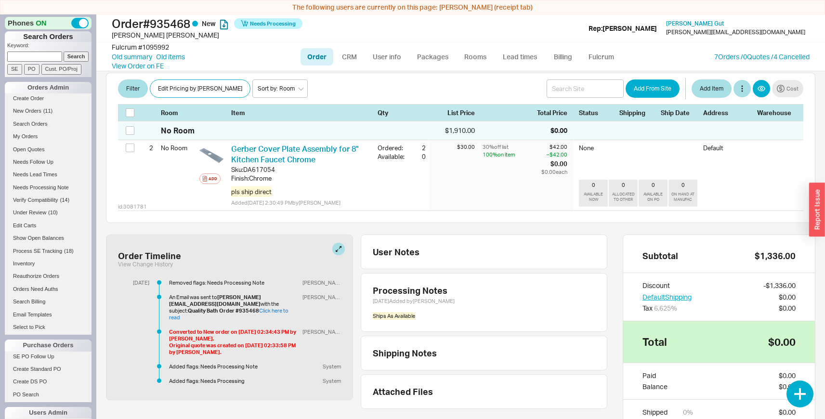
scroll to position [274, 0]
click at [285, 306] on link "Click here to read" at bounding box center [229, 312] width 120 height 13
click at [750, 61] on div "7 Orders / 0 Quotes / 4 Cancelled" at bounding box center [761, 57] width 95 height 10
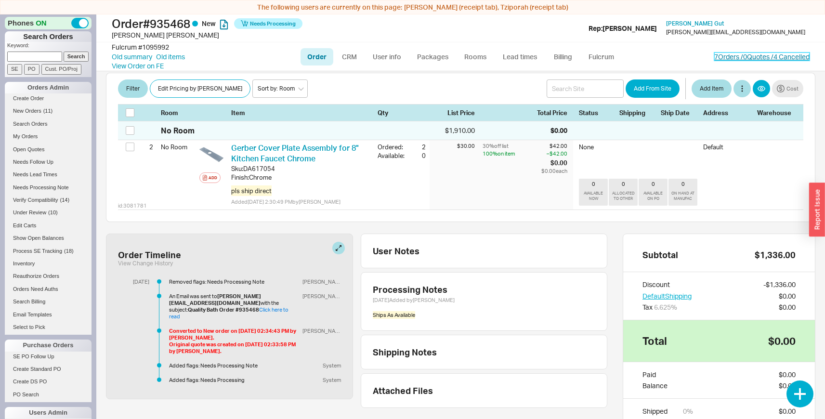
click at [747, 59] on link "7 Orders / 0 Quotes / 4 Cancelled" at bounding box center [761, 57] width 95 height 8
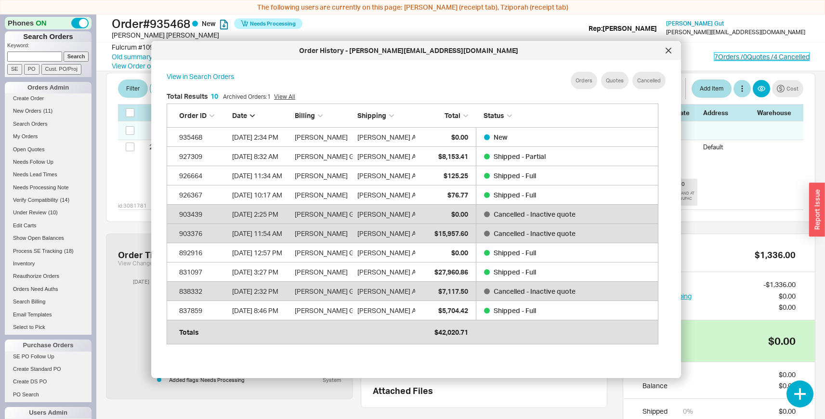
scroll to position [288, 500]
click at [723, 174] on div "No Room $1,910.00 $0.00 id: 3081776 1 No Room Spec Blanco Urbena Pull Down Kitc…" at bounding box center [461, 137] width 710 height 169
click at [670, 50] on icon at bounding box center [668, 50] width 5 height 5
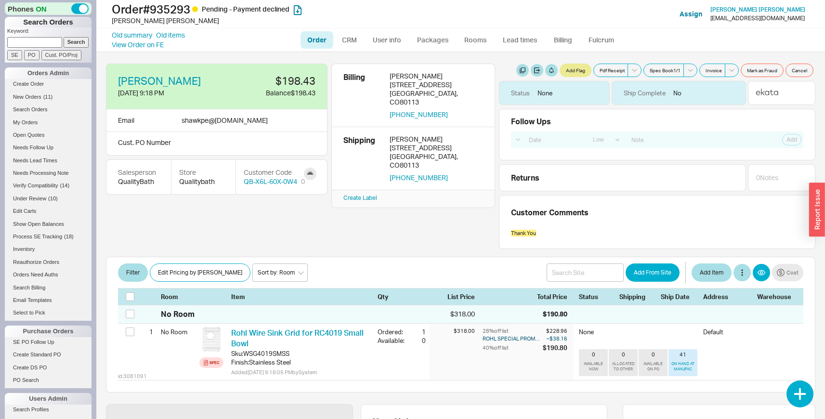
select select "LOW"
click at [373, 207] on div "[PERSON_NAME] [DATE] 9:18 PM $198.43 Balance $198.43 Email shawkpe @ [DOMAIN_NA…" at bounding box center [461, 156] width 710 height 185
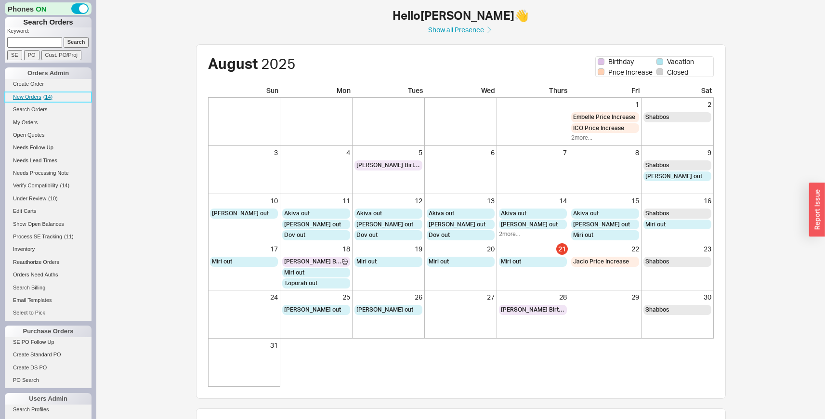
click at [48, 94] on span "( 14 )" at bounding box center [48, 97] width 10 height 6
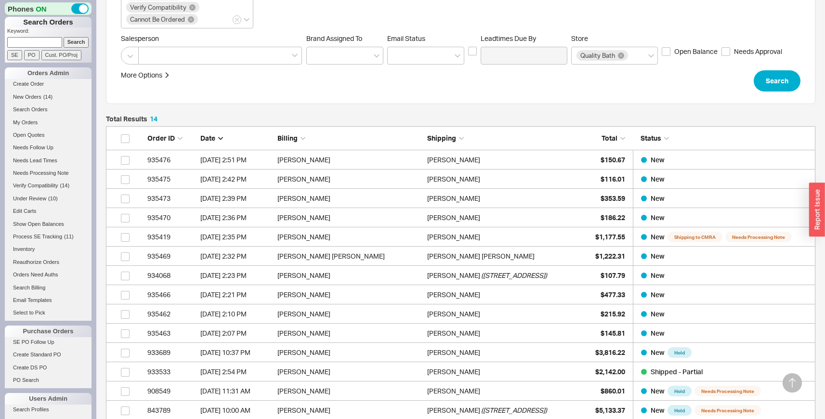
scroll to position [183, 0]
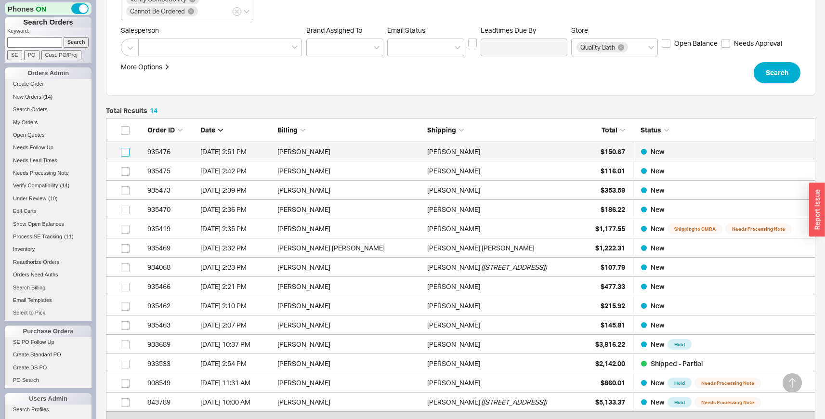
click at [127, 150] on input "grid" at bounding box center [125, 152] width 9 height 9
checkbox input "true"
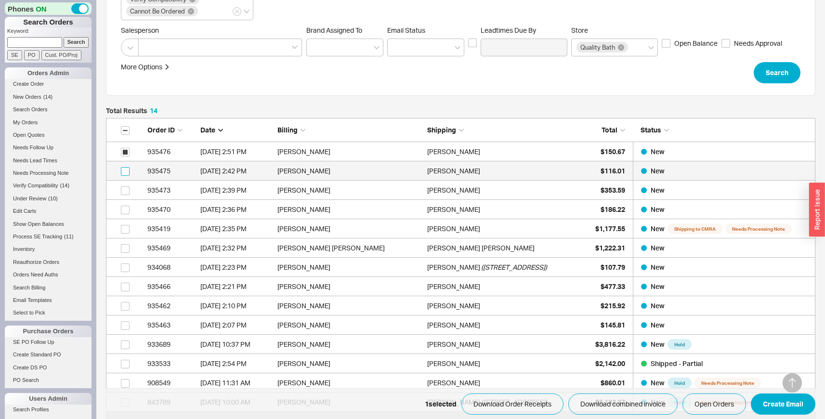
click at [125, 170] on input "grid" at bounding box center [125, 171] width 9 height 9
checkbox input "true"
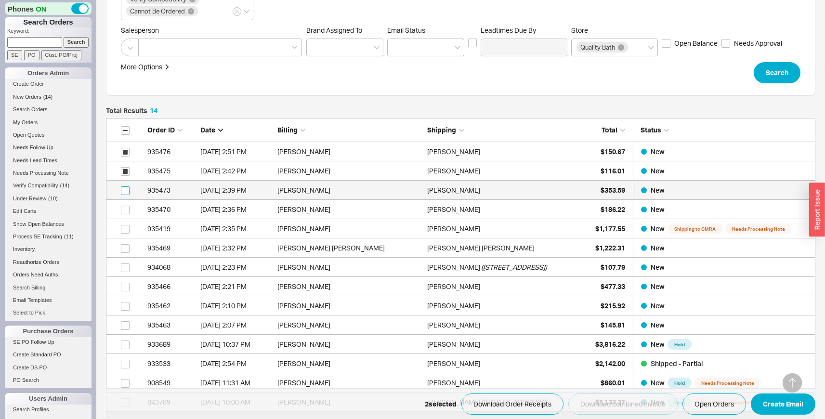
click at [125, 188] on input "grid" at bounding box center [125, 190] width 9 height 9
checkbox input "true"
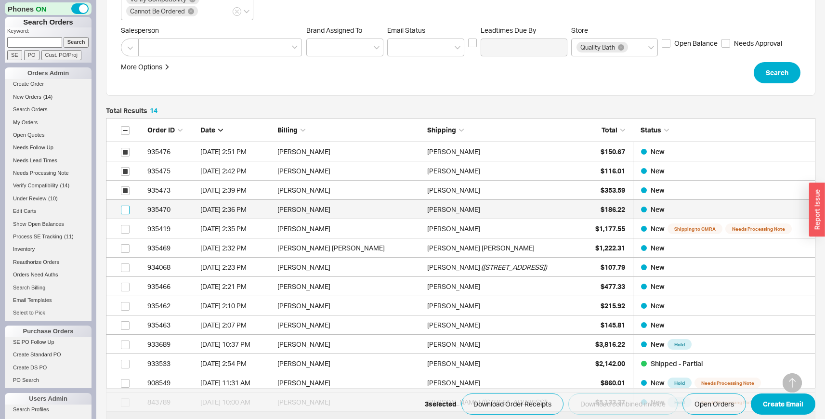
click at [125, 210] on input "grid" at bounding box center [125, 210] width 9 height 9
checkbox input "true"
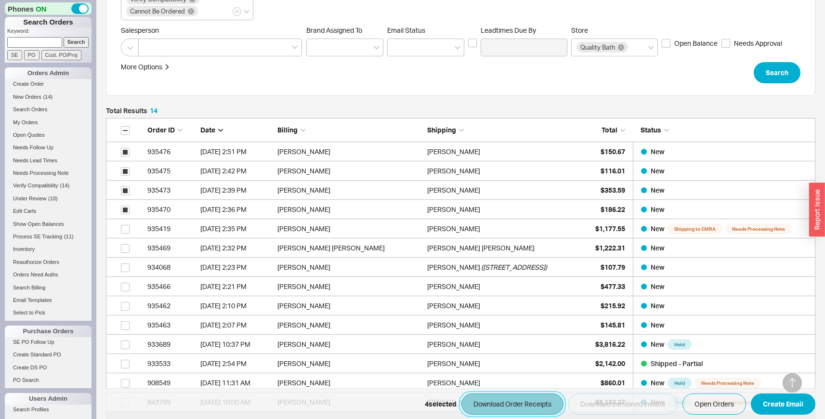
click at [510, 402] on button "Download Order Receipts" at bounding box center [513, 404] width 102 height 21
click at [523, 66] on div "More Options Sites Excluded From Reviews Converted By Amount Over Shipping or B…" at bounding box center [415, 72] width 588 height 21
